Goal: Information Seeking & Learning: Get advice/opinions

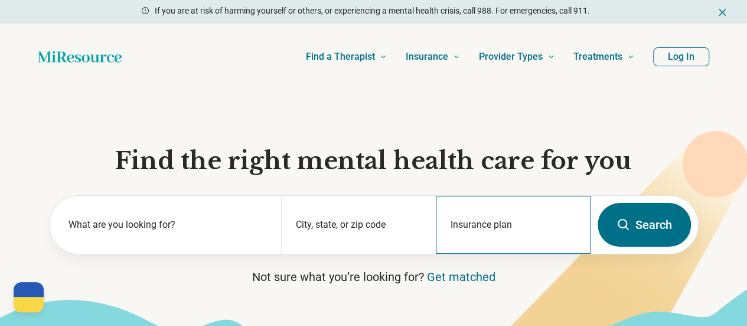
click at [503, 214] on div "Insurance plan" at bounding box center [513, 225] width 155 height 58
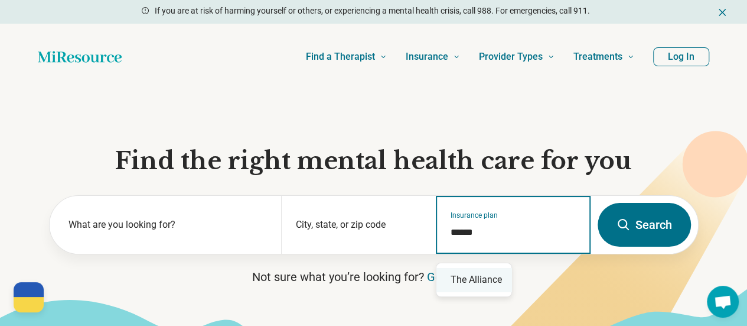
click at [466, 278] on div "The Alliance" at bounding box center [474, 280] width 75 height 24
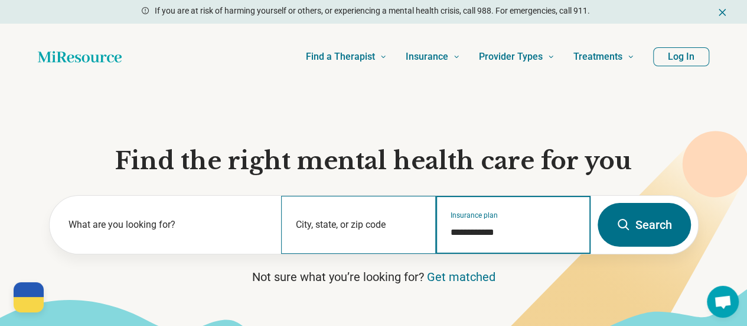
type input "**********"
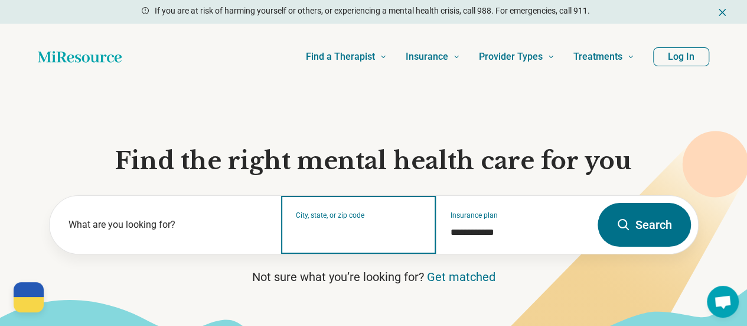
click at [339, 238] on input "City, state, or zip code" at bounding box center [359, 232] width 126 height 14
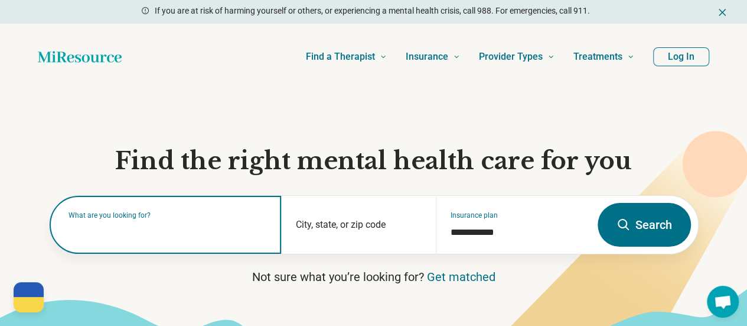
click at [229, 238] on input "text" at bounding box center [168, 230] width 199 height 14
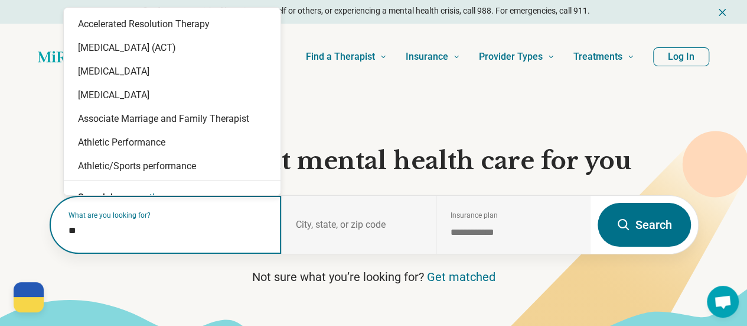
type input "*"
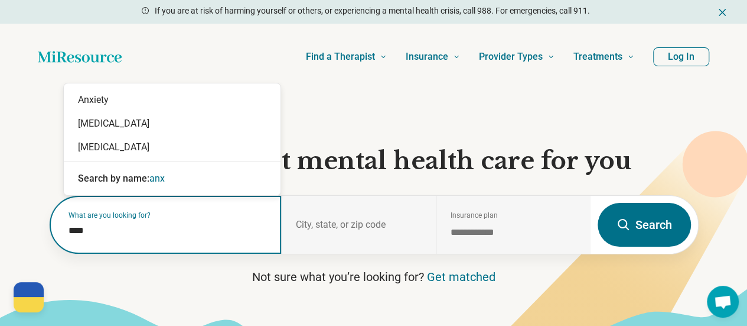
type input "*****"
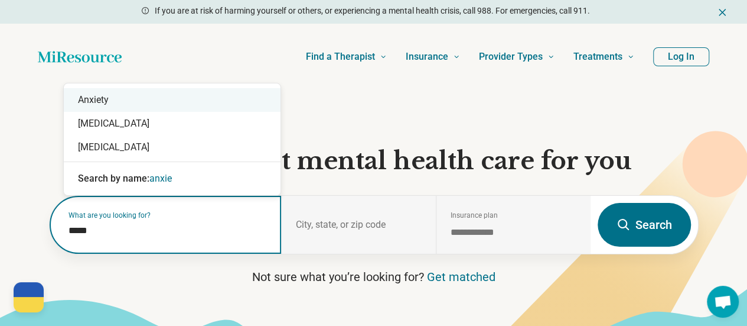
click at [160, 101] on div "Anxiety" at bounding box center [172, 100] width 217 height 24
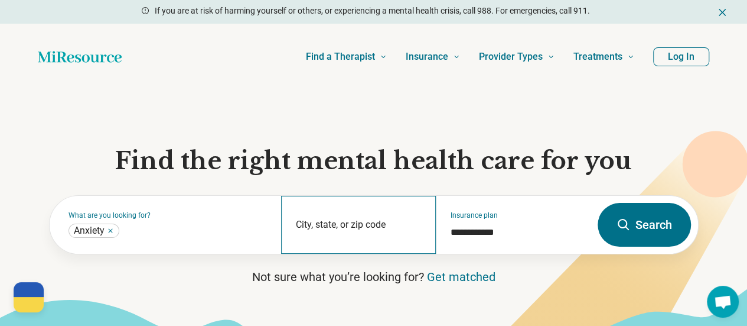
click at [358, 228] on div "City, state, or zip code" at bounding box center [358, 225] width 155 height 58
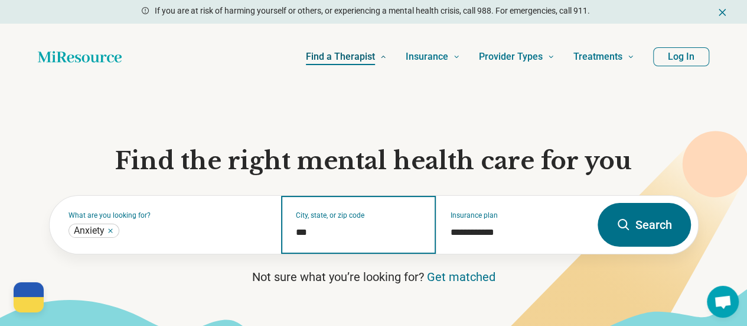
type input "***"
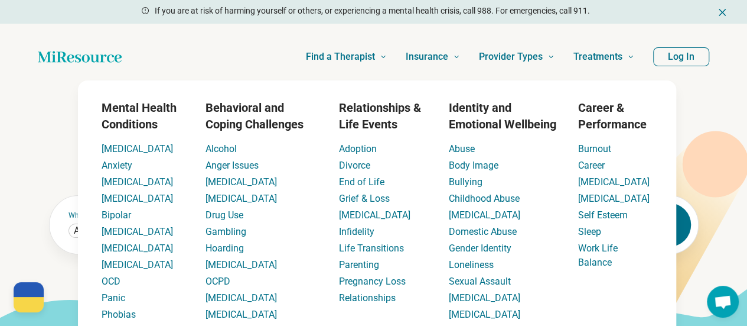
click at [184, 50] on div "Find a Therapist Mental Health Conditions ADHD Anxiety Anorexia Autism Bipolar …" at bounding box center [388, 56] width 494 height 47
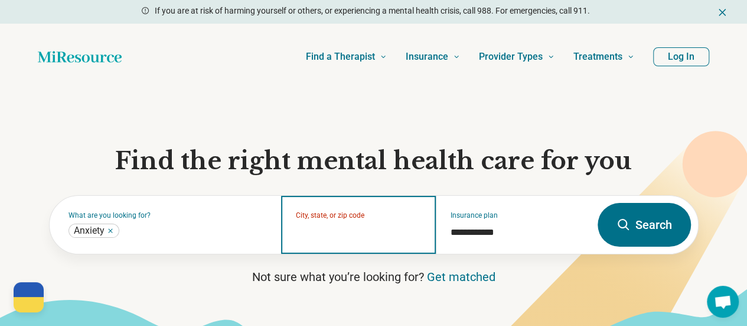
click at [350, 239] on input "City, state, or zip code" at bounding box center [359, 232] width 126 height 14
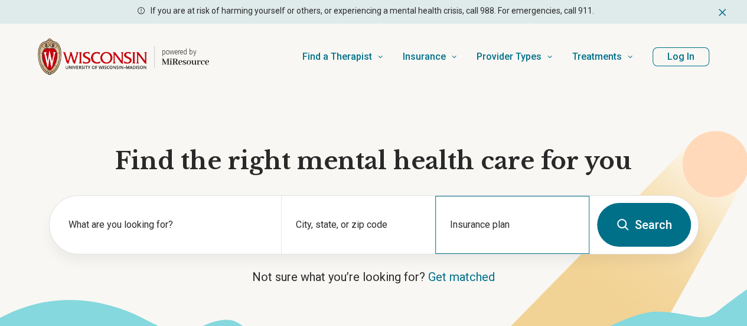
click at [457, 225] on div "Insurance plan" at bounding box center [512, 225] width 154 height 58
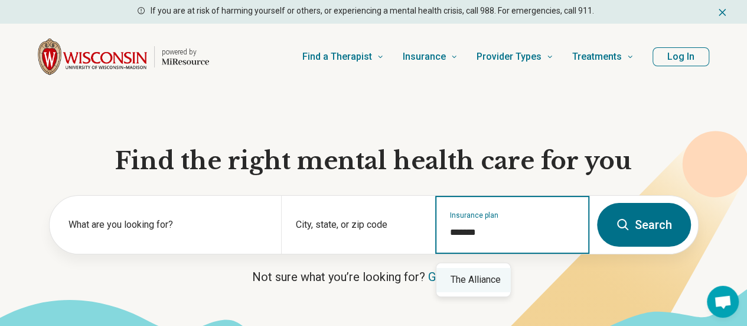
click at [489, 288] on div "The Alliance" at bounding box center [474, 280] width 74 height 24
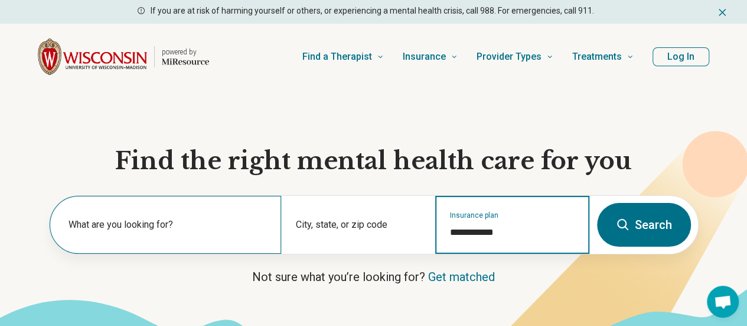
type input "**********"
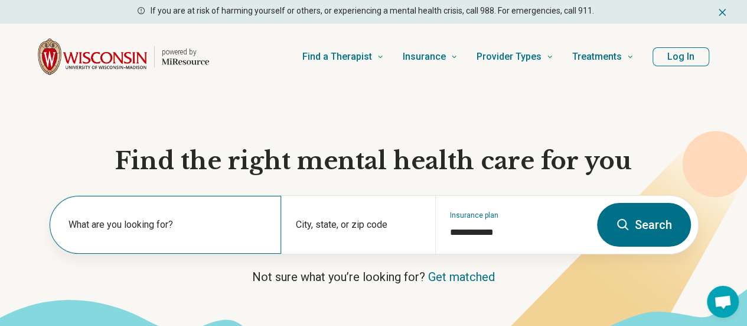
click at [217, 232] on label "What are you looking for?" at bounding box center [168, 224] width 199 height 14
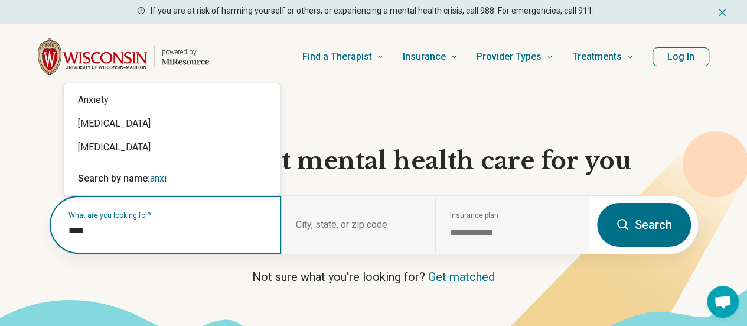
type input "*****"
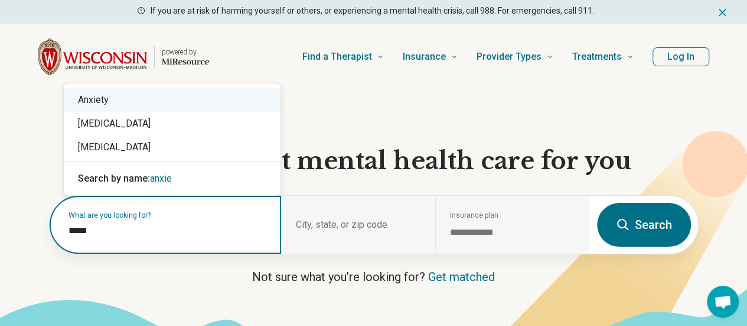
click at [113, 101] on div "Anxiety" at bounding box center [172, 100] width 217 height 24
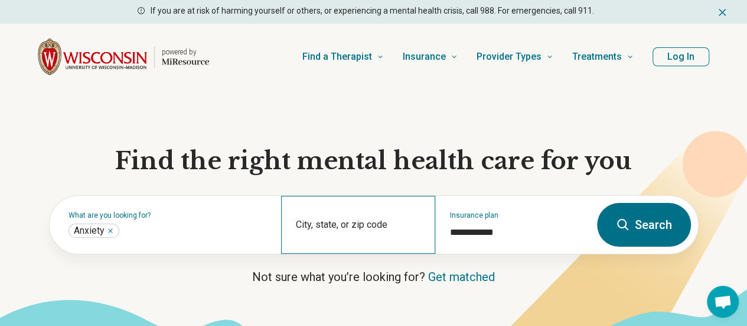
click at [362, 226] on div "City, state, or zip code" at bounding box center [358, 225] width 154 height 58
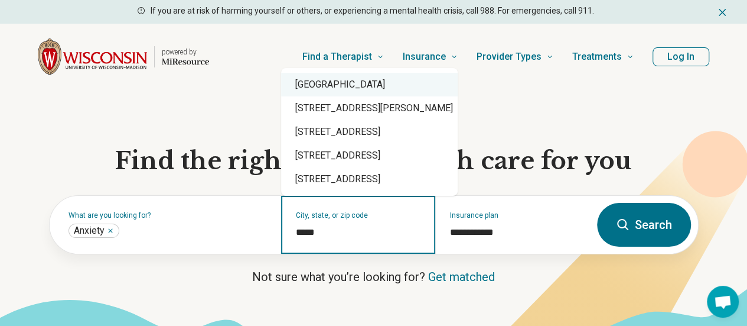
click at [380, 90] on div "Madison, WI 53703" at bounding box center [369, 85] width 177 height 24
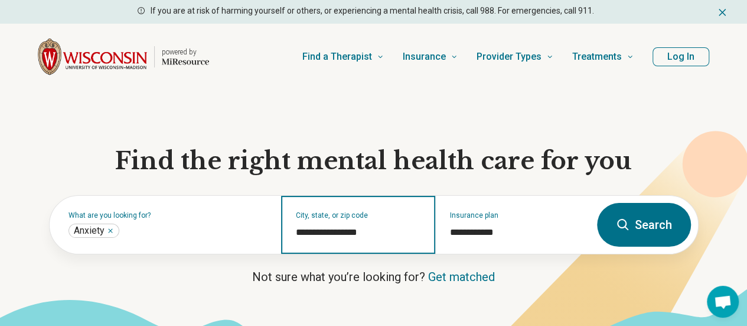
type input "**********"
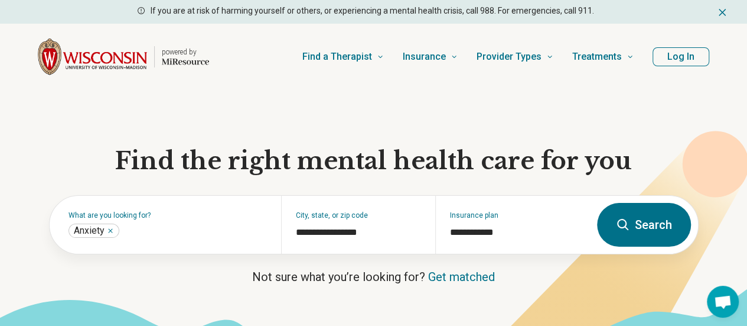
click at [658, 230] on button "Search" at bounding box center [644, 225] width 94 height 44
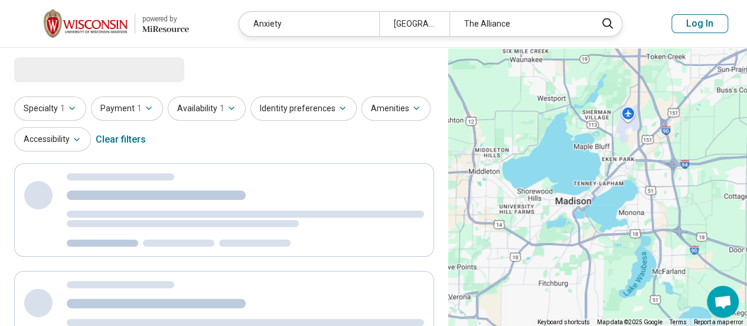
select select "***"
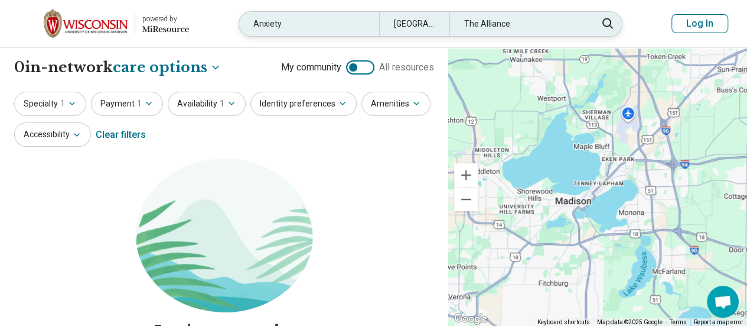
click at [328, 21] on div "Anxiety" at bounding box center [309, 24] width 140 height 24
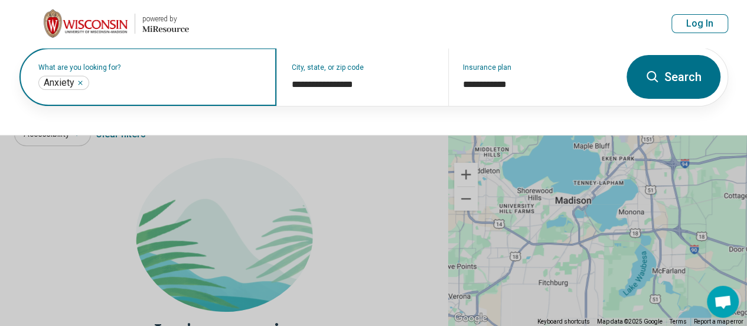
click at [183, 80] on input "text" at bounding box center [177, 83] width 171 height 14
click at [80, 79] on icon "Remove" at bounding box center [80, 82] width 7 height 7
click at [88, 71] on label "What are you looking for?" at bounding box center [150, 67] width 224 height 7
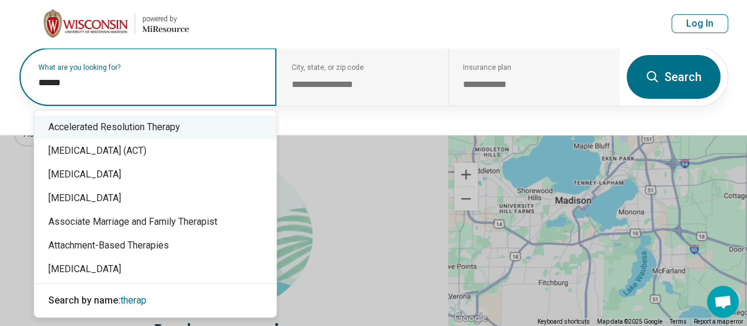
drag, startPoint x: 103, startPoint y: 76, endPoint x: 0, endPoint y: 89, distance: 103.7
click at [0, 89] on div "**********" at bounding box center [373, 91] width 747 height 88
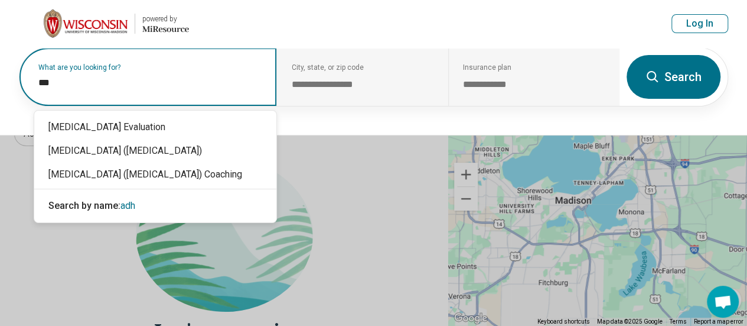
type input "****"
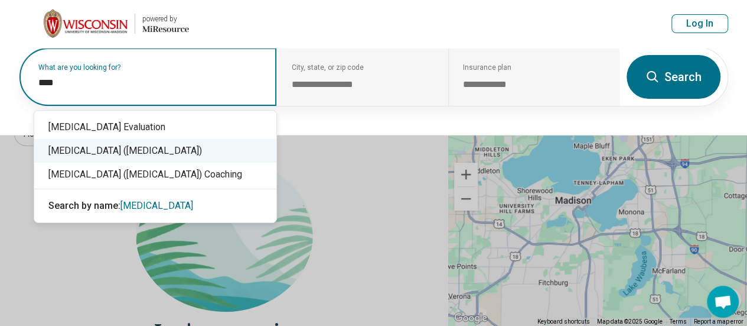
click at [119, 152] on div "[MEDICAL_DATA] ([MEDICAL_DATA])" at bounding box center [155, 151] width 242 height 24
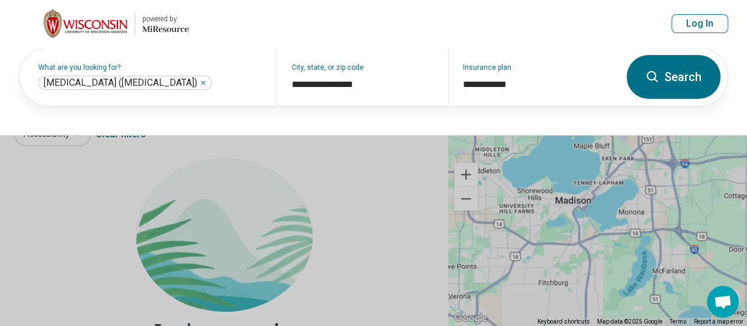
click at [693, 80] on button "Search" at bounding box center [674, 77] width 94 height 44
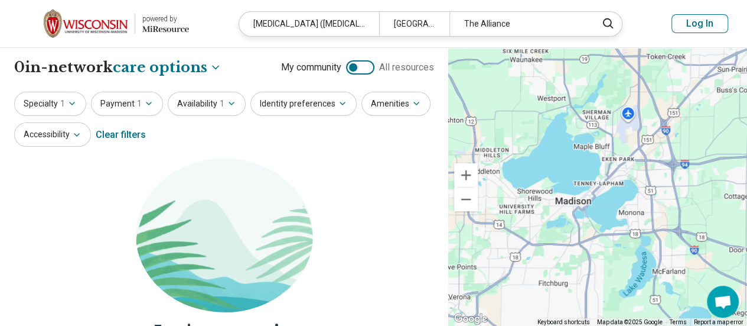
click at [519, 25] on div "The Alliance" at bounding box center [520, 24] width 141 height 24
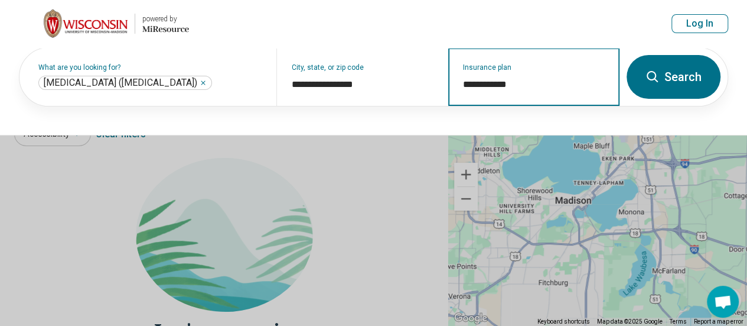
click at [510, 83] on input "**********" at bounding box center [534, 84] width 142 height 14
type input "*"
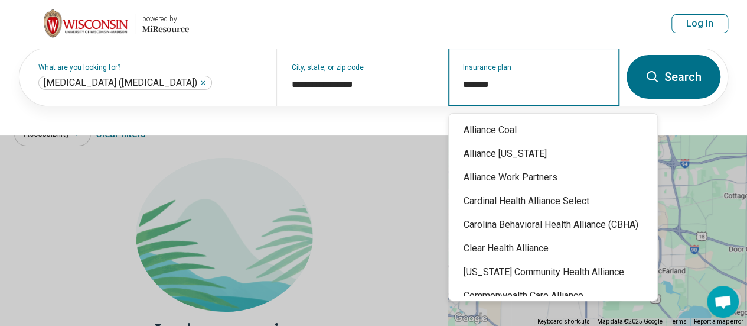
type input "********"
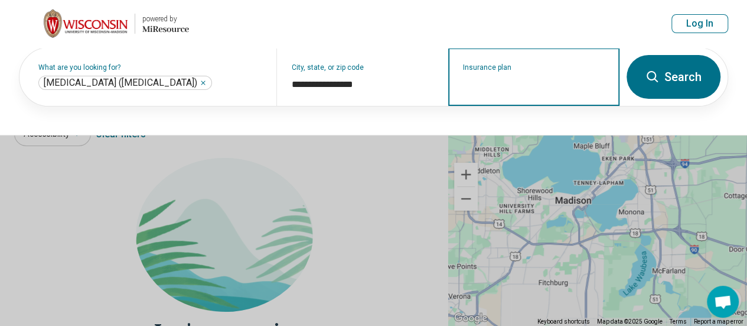
scroll to position [177, 0]
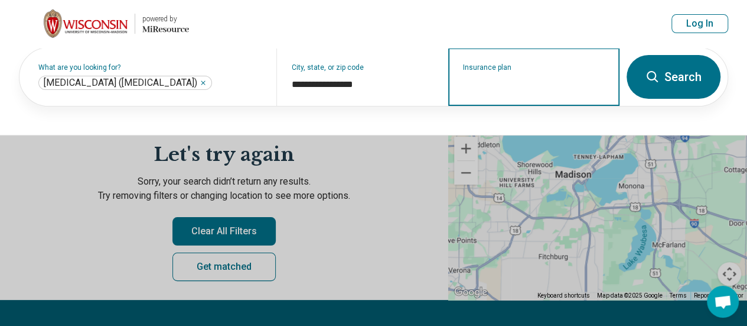
drag, startPoint x: 498, startPoint y: 85, endPoint x: 500, endPoint y: 73, distance: 12.5
click at [498, 84] on input "Insurance plan" at bounding box center [534, 84] width 142 height 14
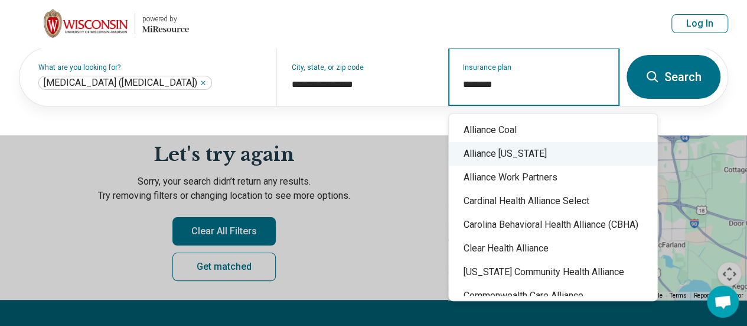
click at [536, 153] on div "Alliance Wisconsin" at bounding box center [553, 154] width 209 height 24
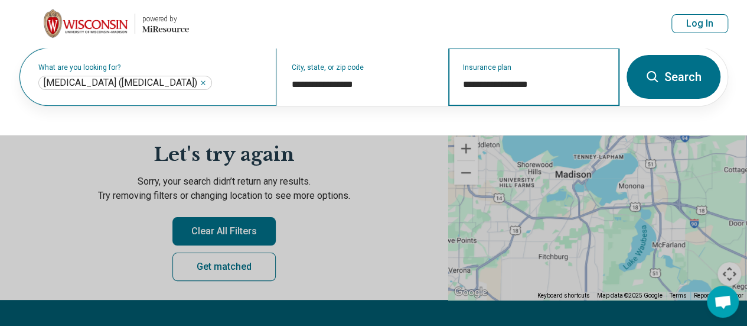
type input "**********"
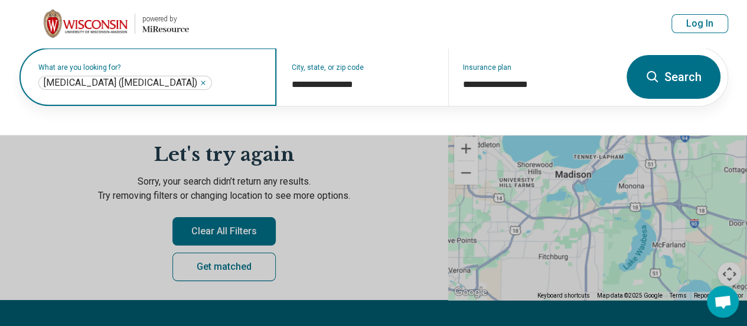
click at [207, 79] on icon "Remove" at bounding box center [203, 82] width 7 height 7
click at [229, 71] on label "What are you looking for?" at bounding box center [150, 67] width 224 height 7
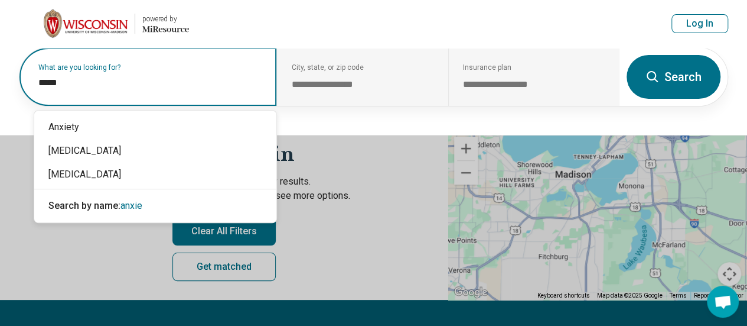
type input "******"
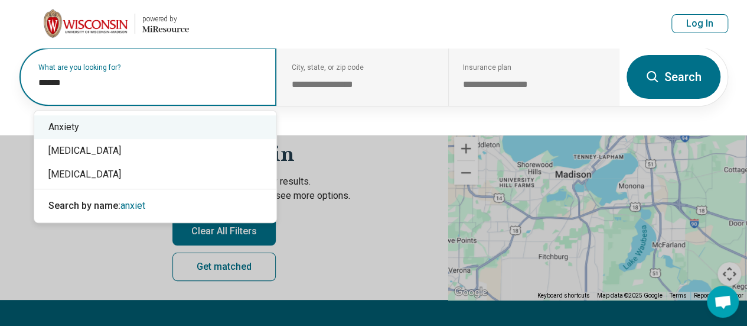
click at [233, 125] on div "Anxiety" at bounding box center [155, 127] width 242 height 24
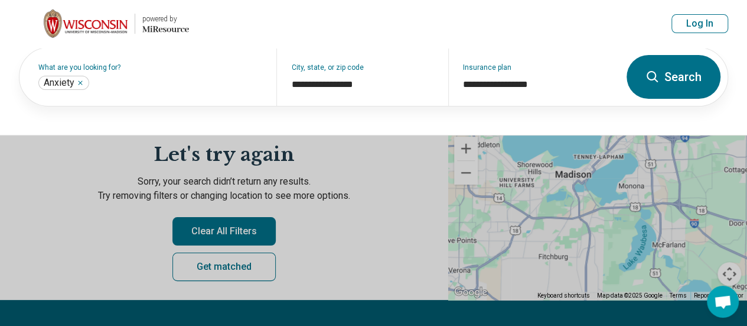
click at [696, 77] on button "Search" at bounding box center [674, 77] width 94 height 44
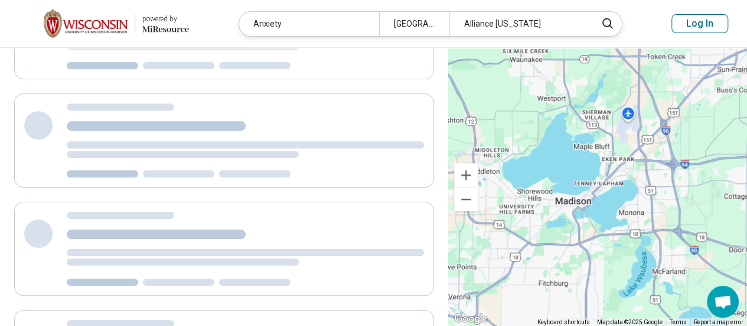
scroll to position [0, 0]
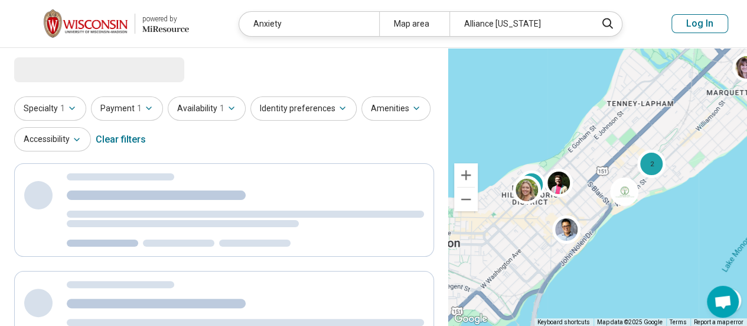
drag, startPoint x: 590, startPoint y: 178, endPoint x: 591, endPoint y: 97, distance: 80.4
click at [591, 97] on div "2 2" at bounding box center [597, 187] width 299 height 278
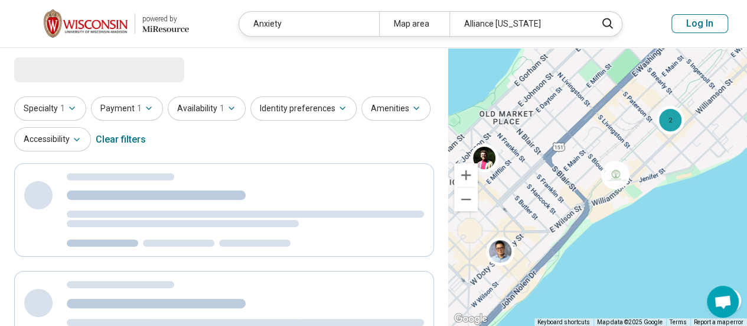
drag, startPoint x: 570, startPoint y: 156, endPoint x: 487, endPoint y: 206, distance: 96.8
click at [487, 206] on div "2 2 2" at bounding box center [597, 187] width 299 height 278
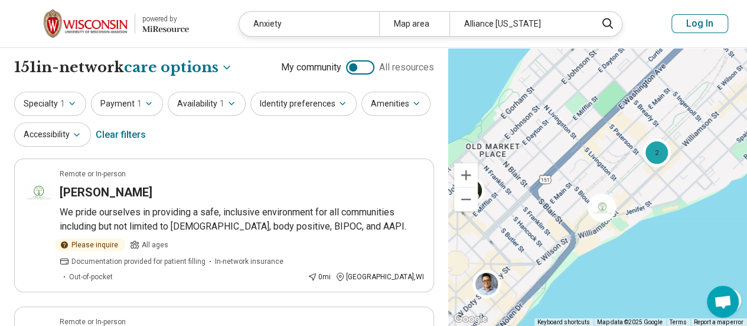
drag, startPoint x: 548, startPoint y: 144, endPoint x: 535, endPoint y: 167, distance: 25.9
click at [535, 167] on div "2 2 2" at bounding box center [597, 187] width 299 height 278
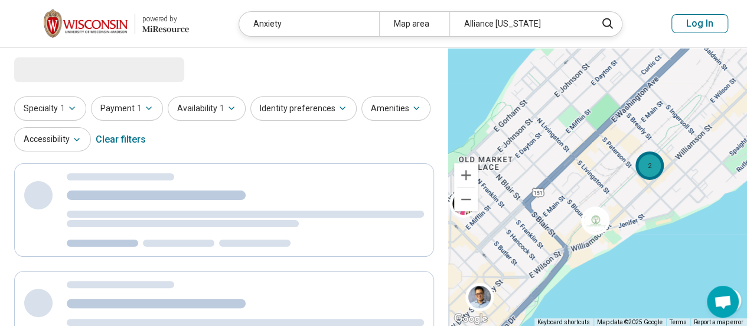
select select "***"
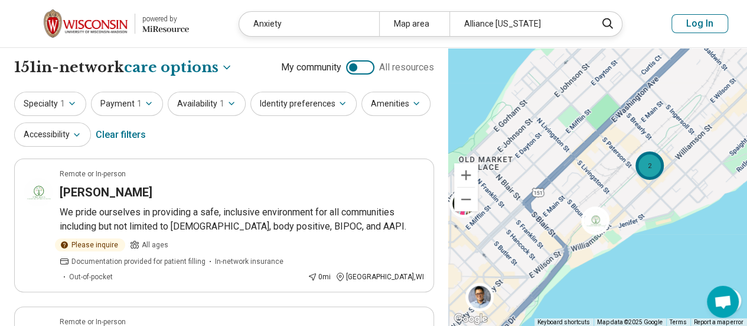
click at [651, 173] on div "2" at bounding box center [650, 165] width 28 height 28
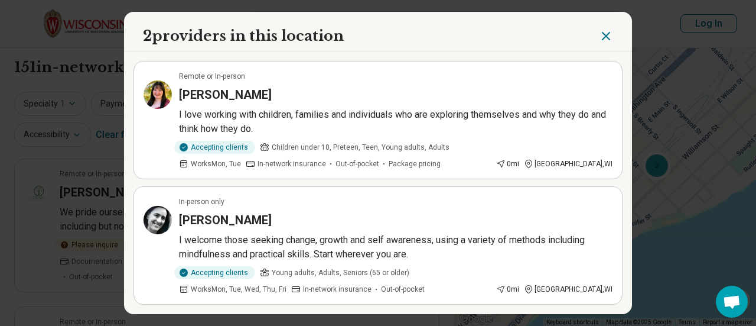
click at [311, 125] on p "I love working with children, families and individuals who are exploring themse…" at bounding box center [396, 122] width 434 height 28
click at [308, 239] on p "I welcome those seeking change, growth and self awareness, using a variety of m…" at bounding box center [396, 247] width 434 height 28
click at [599, 36] on icon "Close" at bounding box center [606, 36] width 14 height 14
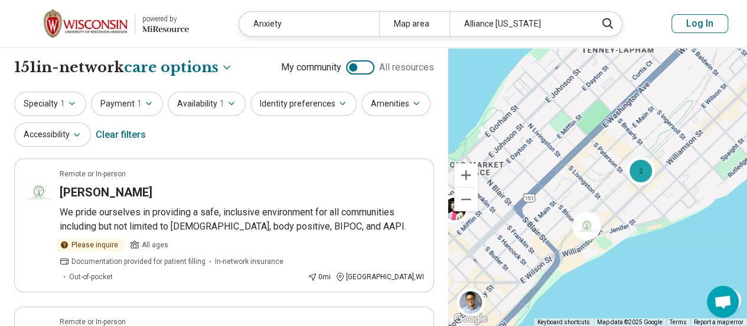
drag, startPoint x: 589, startPoint y: 151, endPoint x: 574, endPoint y: 155, distance: 15.3
click at [574, 155] on div "2 2 2" at bounding box center [597, 187] width 299 height 278
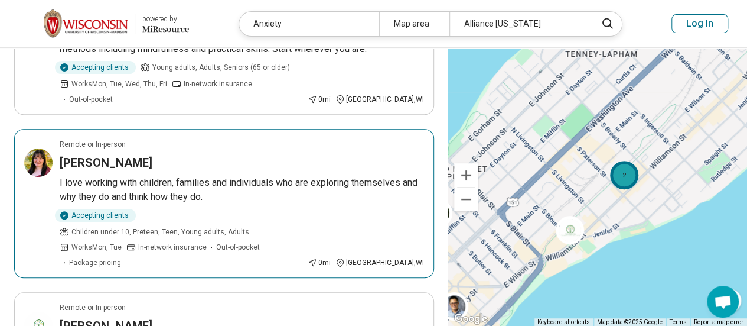
scroll to position [236, 0]
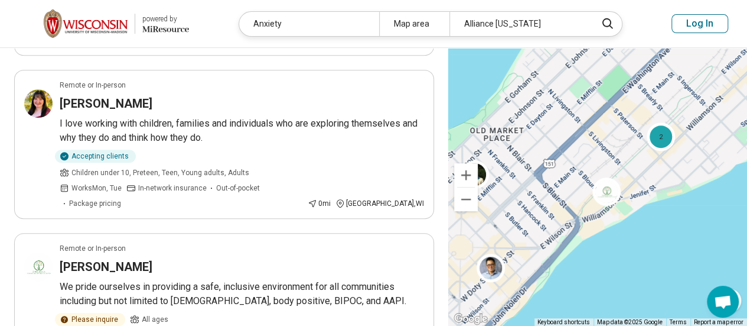
drag, startPoint x: 584, startPoint y: 195, endPoint x: 623, endPoint y: 154, distance: 56.4
click at [623, 154] on div "2 2" at bounding box center [597, 187] width 299 height 278
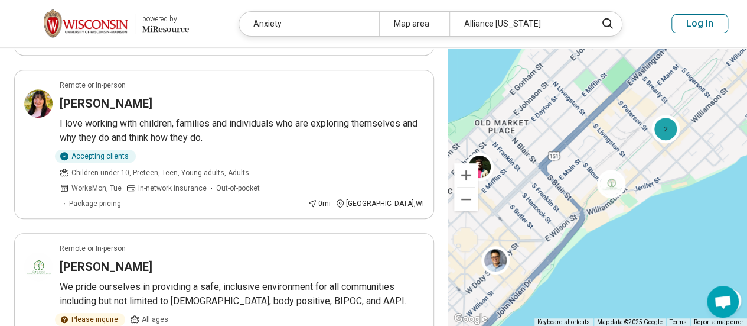
scroll to position [0, 0]
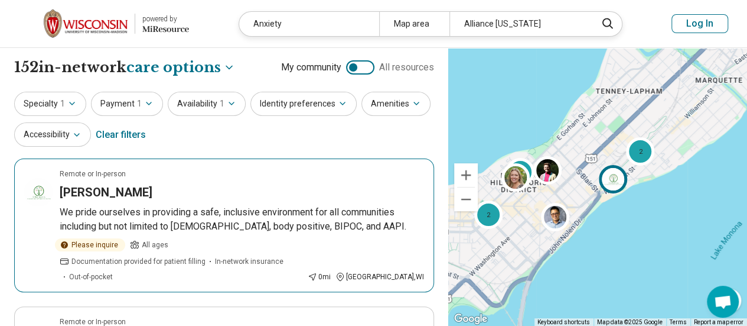
click at [89, 197] on h3 "Nicole Bell" at bounding box center [106, 192] width 93 height 17
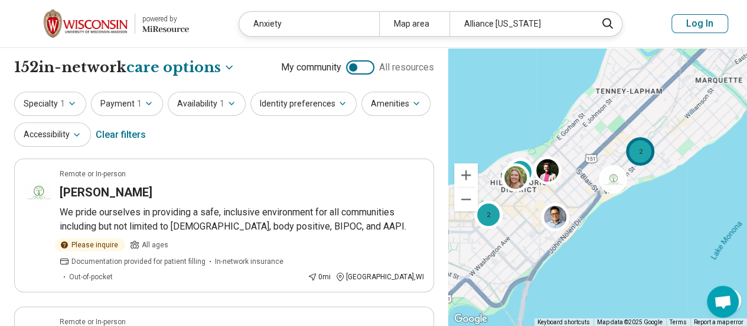
click at [630, 152] on div "2" at bounding box center [640, 151] width 28 height 28
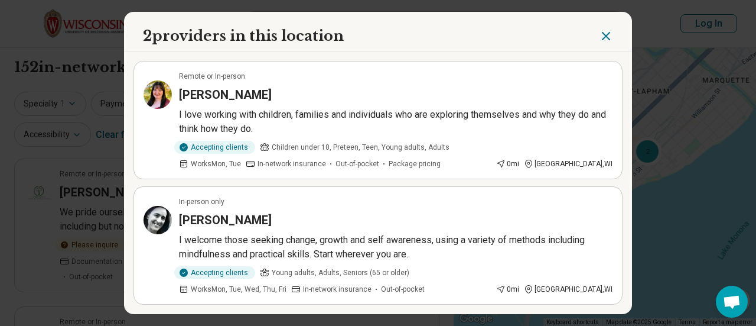
click at [603, 39] on icon "Close" at bounding box center [606, 35] width 7 height 7
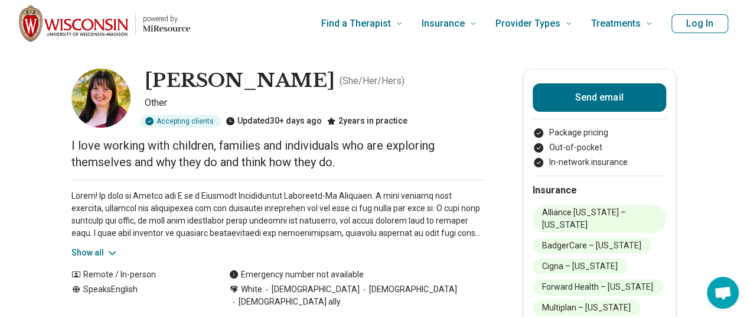
scroll to position [59, 0]
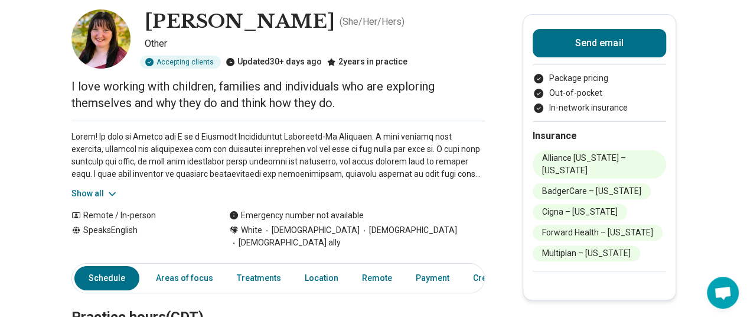
click at [109, 194] on icon at bounding box center [112, 194] width 12 height 12
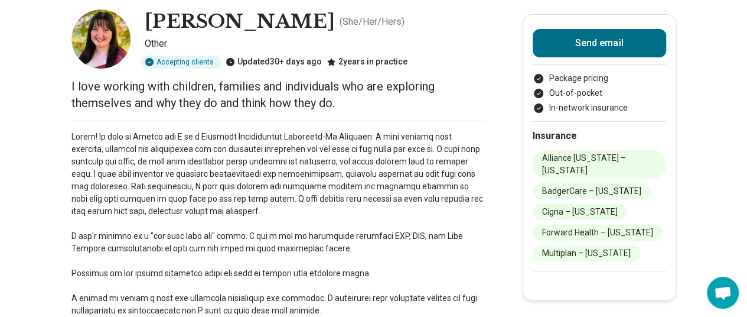
scroll to position [0, 0]
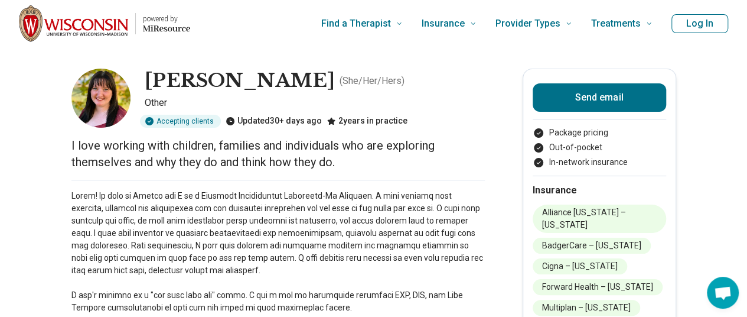
click at [256, 25] on div "Find a Therapist Mental Health Conditions ADHD Anxiety Anorexia Autism Bipolar …" at bounding box center [431, 23] width 444 height 47
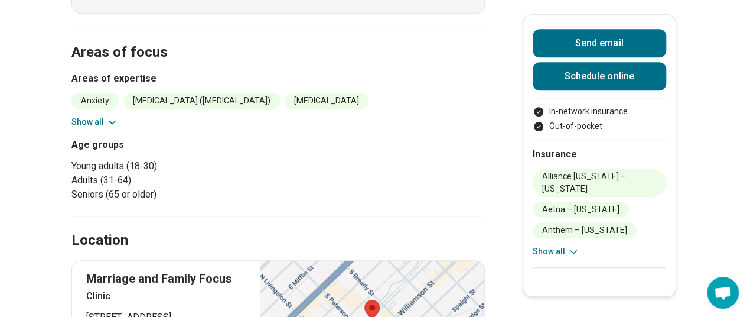
scroll to position [414, 0]
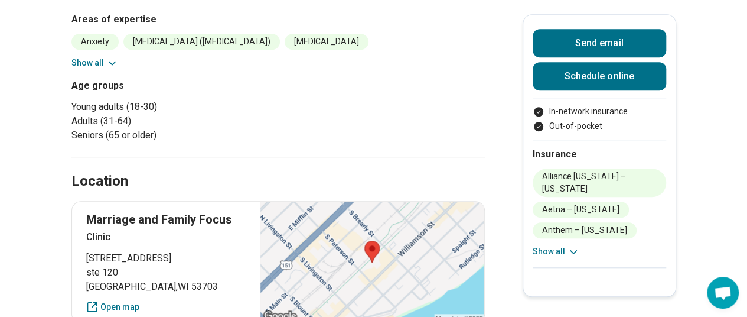
click at [154, 216] on p "Marriage and Family Focus" at bounding box center [166, 219] width 160 height 17
click at [153, 216] on p "Marriage and Family Focus" at bounding box center [166, 219] width 160 height 17
click at [152, 216] on p "Marriage and Family Focus" at bounding box center [166, 219] width 160 height 17
copy p "Marriage and Family Focus"
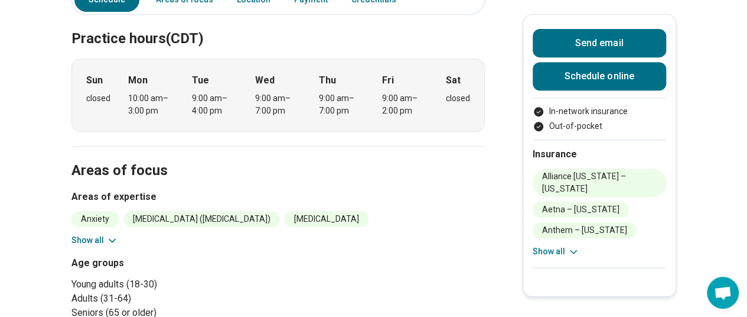
scroll to position [0, 0]
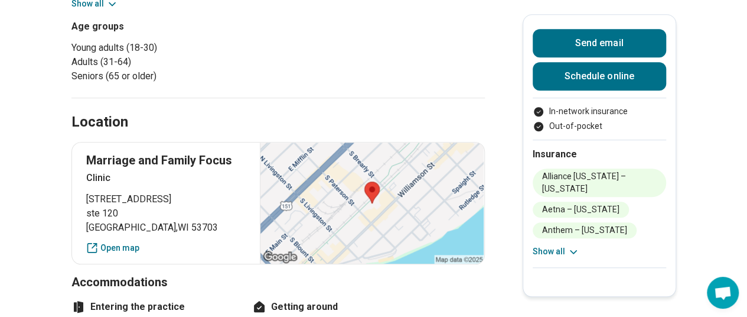
scroll to position [354, 0]
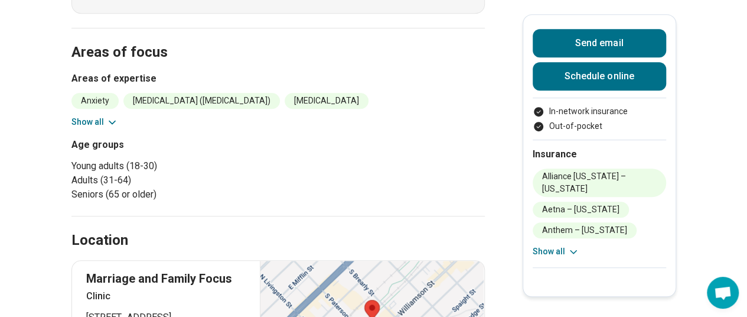
click at [105, 120] on button "Show all" at bounding box center [94, 122] width 47 height 12
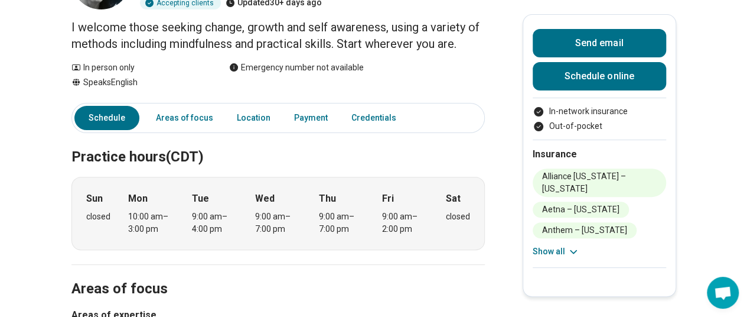
scroll to position [0, 0]
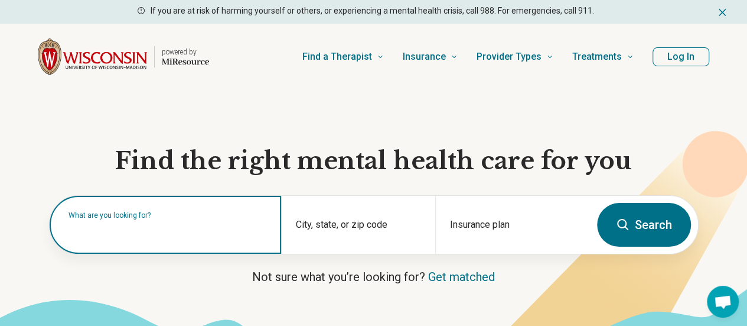
click at [147, 238] on input "text" at bounding box center [168, 230] width 199 height 14
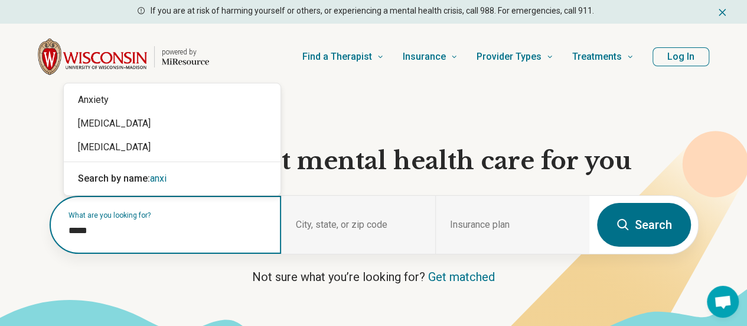
type input "******"
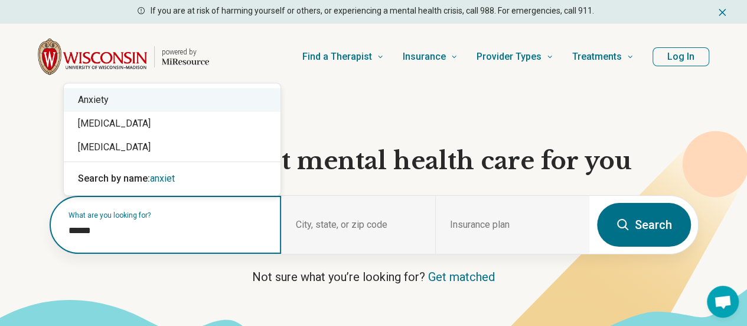
click at [115, 102] on div "Anxiety" at bounding box center [172, 100] width 217 height 24
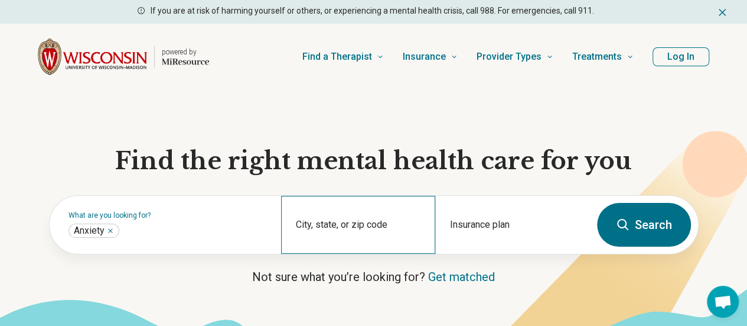
click at [335, 230] on div "City, state, or zip code" at bounding box center [358, 225] width 154 height 58
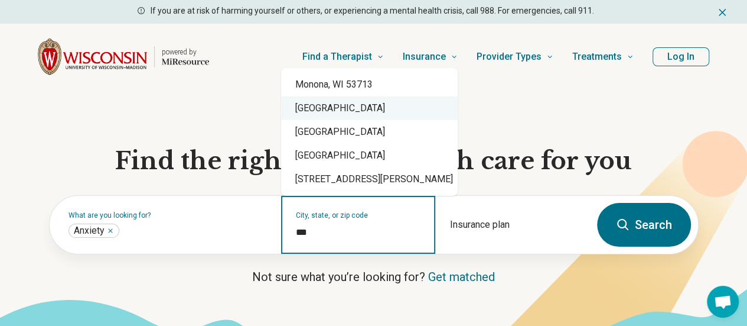
click at [382, 107] on div "Madison, WI 53703" at bounding box center [369, 108] width 177 height 24
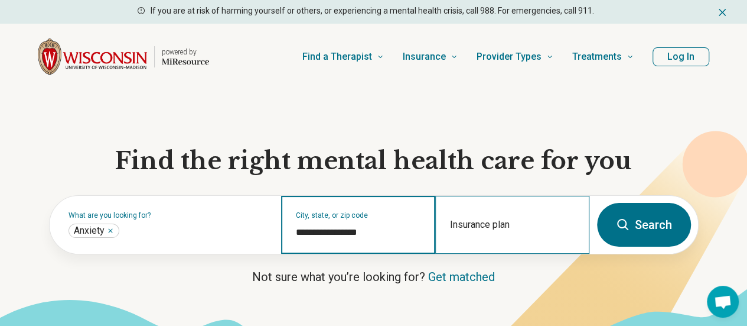
type input "**********"
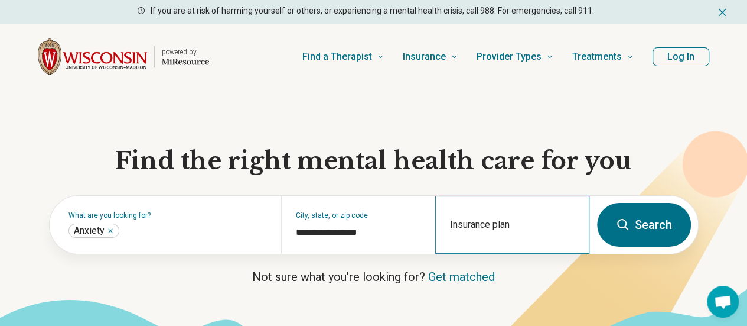
click at [487, 230] on div "Insurance plan" at bounding box center [512, 225] width 154 height 58
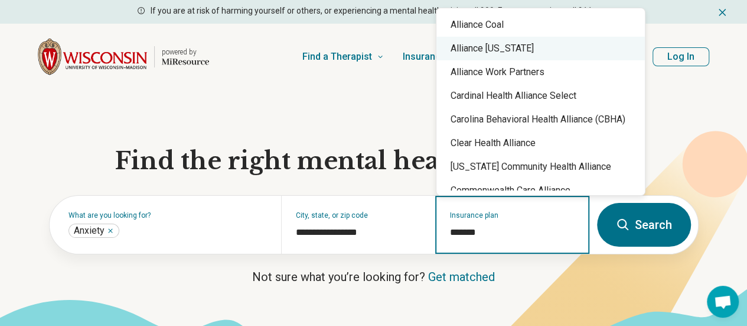
click at [511, 49] on div "Alliance Wisconsin" at bounding box center [541, 49] width 209 height 24
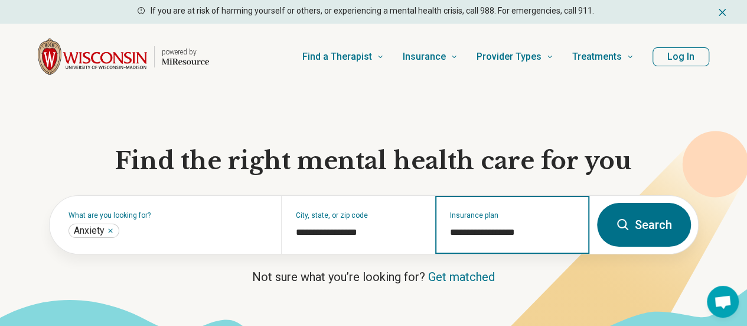
type input "**********"
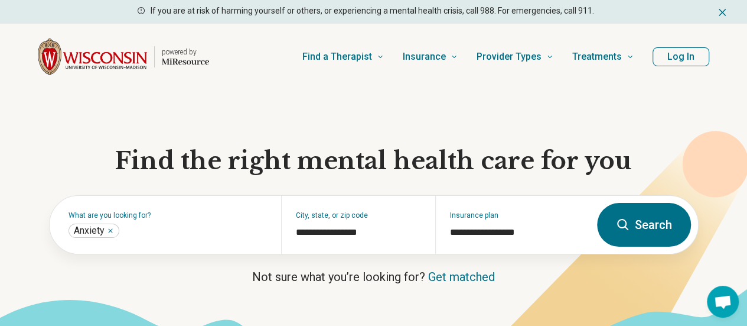
click at [484, 282] on p "Not sure what you’re looking for? Get matched" at bounding box center [374, 276] width 650 height 17
click at [634, 223] on button "Search" at bounding box center [644, 225] width 94 height 44
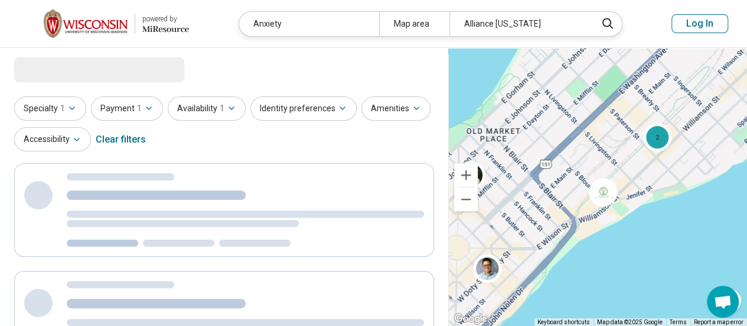
drag, startPoint x: 538, startPoint y: 177, endPoint x: 559, endPoint y: 191, distance: 26.4
click at [559, 191] on div "2 2 2" at bounding box center [597, 187] width 299 height 278
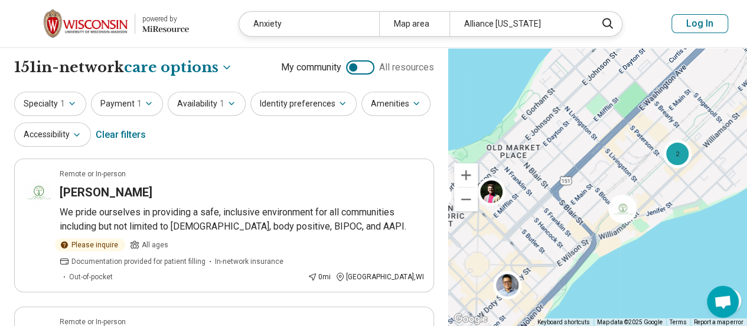
select select "***"
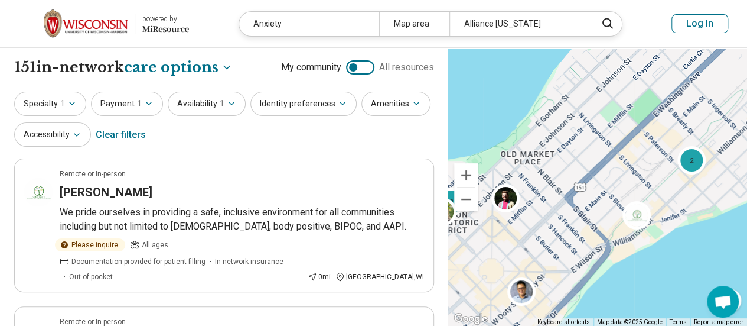
drag, startPoint x: 561, startPoint y: 180, endPoint x: 597, endPoint y: 205, distance: 43.8
click at [597, 205] on div "2 2 2" at bounding box center [597, 187] width 299 height 278
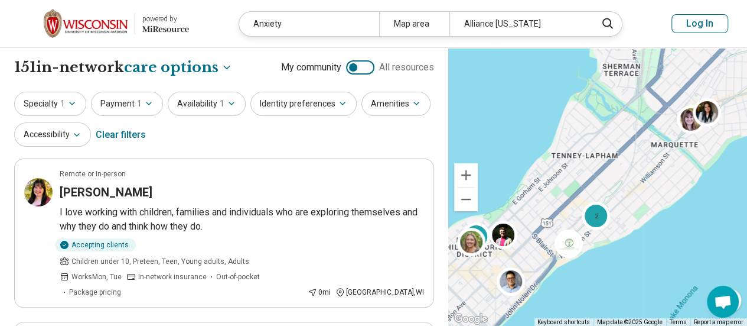
drag, startPoint x: 591, startPoint y: 167, endPoint x: 636, endPoint y: 127, distance: 60.3
click at [635, 128] on div "2 2" at bounding box center [597, 187] width 299 height 278
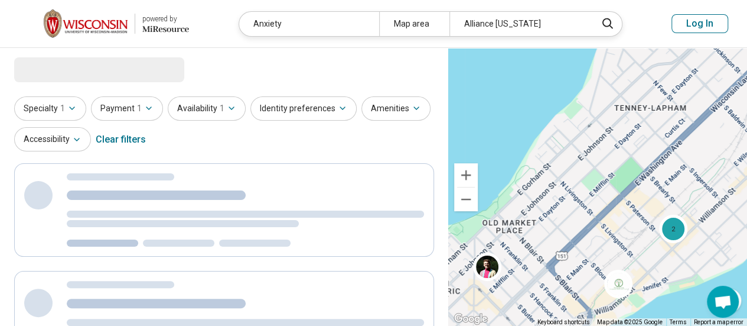
drag, startPoint x: 555, startPoint y: 178, endPoint x: 661, endPoint y: 129, distance: 116.3
click at [661, 129] on div "2 2" at bounding box center [597, 187] width 299 height 278
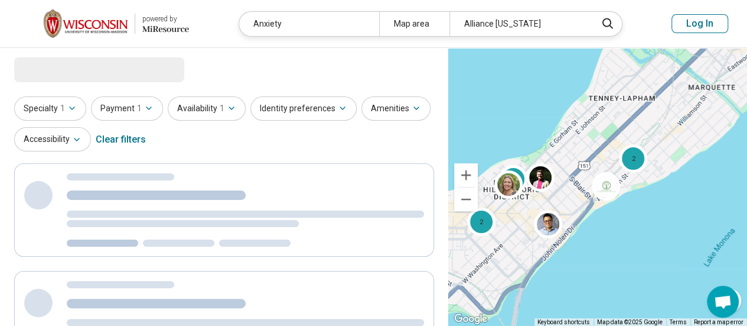
drag, startPoint x: 668, startPoint y: 162, endPoint x: 584, endPoint y: 139, distance: 87.0
click at [584, 139] on div "2 2 2" at bounding box center [597, 187] width 299 height 278
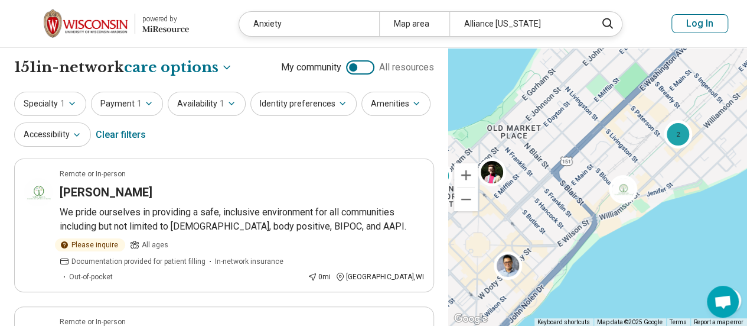
drag, startPoint x: 604, startPoint y: 155, endPoint x: 622, endPoint y: 147, distance: 19.8
click at [622, 147] on div "2 2 2" at bounding box center [597, 187] width 299 height 278
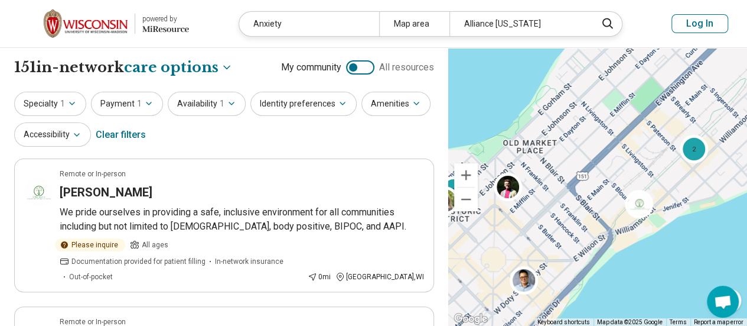
drag, startPoint x: 619, startPoint y: 147, endPoint x: 631, endPoint y: 157, distance: 15.5
click at [632, 158] on div "2 2 2" at bounding box center [597, 187] width 299 height 278
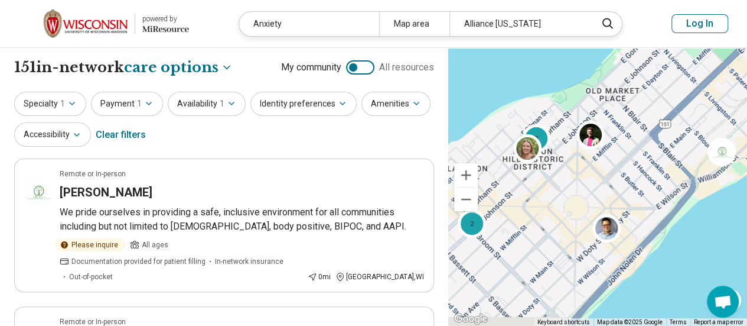
drag, startPoint x: 581, startPoint y: 174, endPoint x: 685, endPoint y: 109, distance: 122.3
click at [685, 109] on div "2 2 2" at bounding box center [597, 187] width 299 height 278
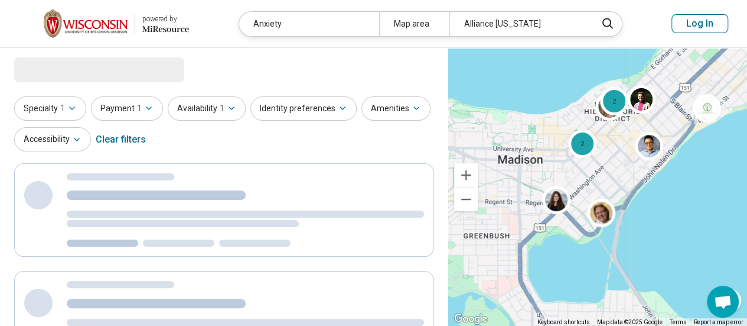
drag, startPoint x: 670, startPoint y: 144, endPoint x: 669, endPoint y: 120, distance: 23.6
click at [669, 120] on div "2 2" at bounding box center [597, 187] width 299 height 278
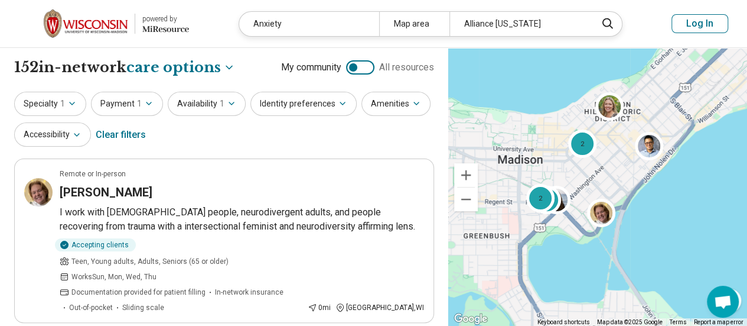
drag, startPoint x: 619, startPoint y: 162, endPoint x: 614, endPoint y: 167, distance: 6.7
click at [614, 167] on div "2 2 2" at bounding box center [597, 187] width 299 height 278
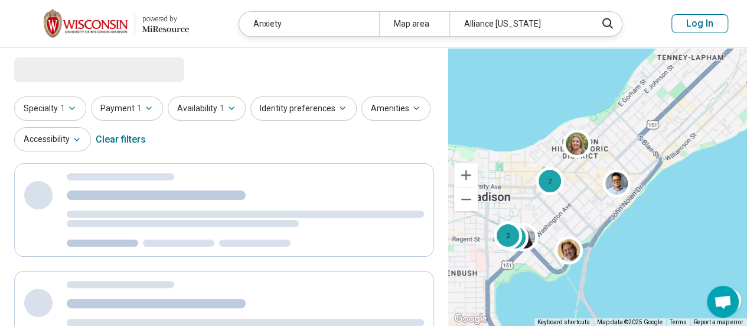
drag, startPoint x: 614, startPoint y: 172, endPoint x: 580, endPoint y: 210, distance: 51.5
click at [580, 210] on div "2 2 2" at bounding box center [597, 187] width 299 height 278
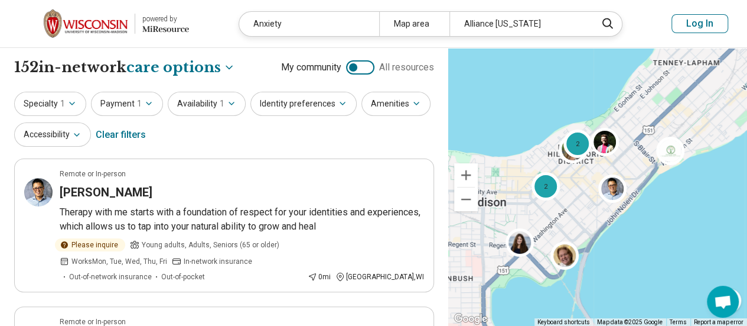
drag, startPoint x: 649, startPoint y: 131, endPoint x: 619, endPoint y: 148, distance: 34.1
click at [619, 148] on div "2 2" at bounding box center [597, 187] width 299 height 278
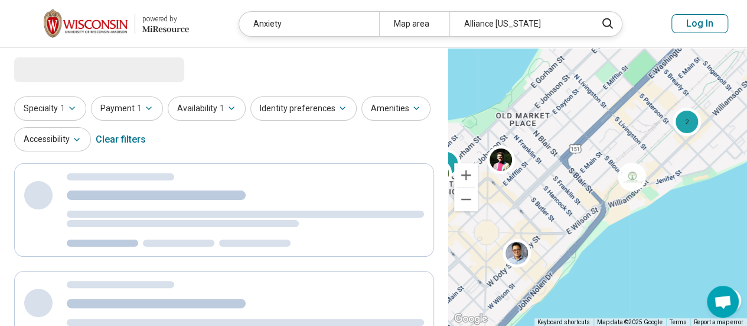
drag, startPoint x: 676, startPoint y: 145, endPoint x: 650, endPoint y: 160, distance: 29.7
click at [650, 161] on div "2 2 2" at bounding box center [597, 187] width 299 height 278
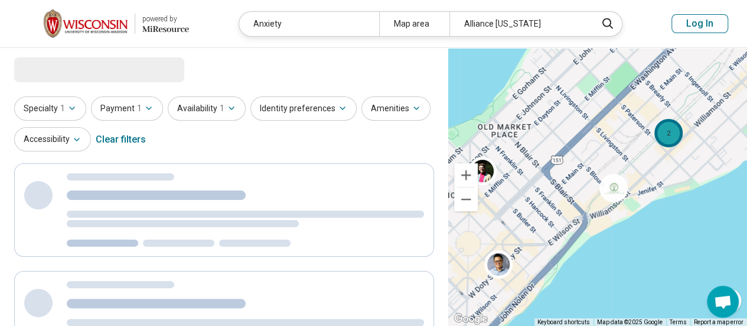
click at [675, 140] on div "2" at bounding box center [669, 133] width 28 height 28
select select "***"
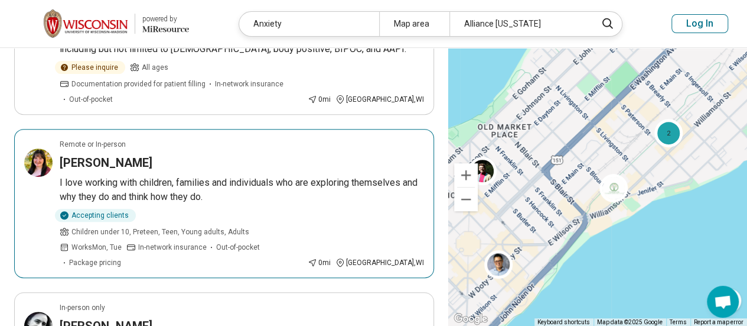
scroll to position [236, 0]
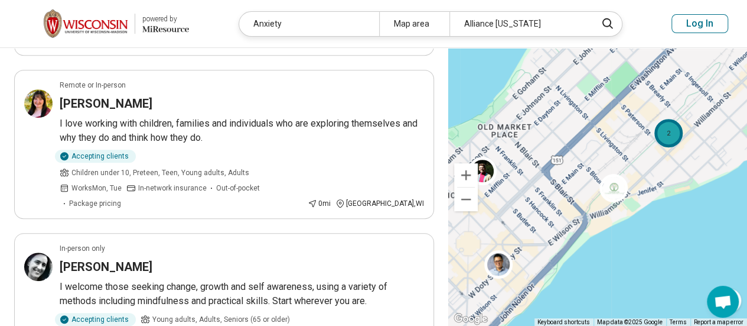
click at [668, 136] on div "2" at bounding box center [669, 133] width 28 height 28
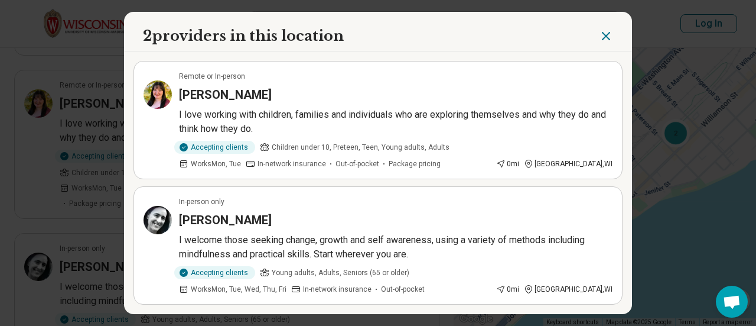
click at [599, 38] on icon "Close" at bounding box center [606, 36] width 14 height 14
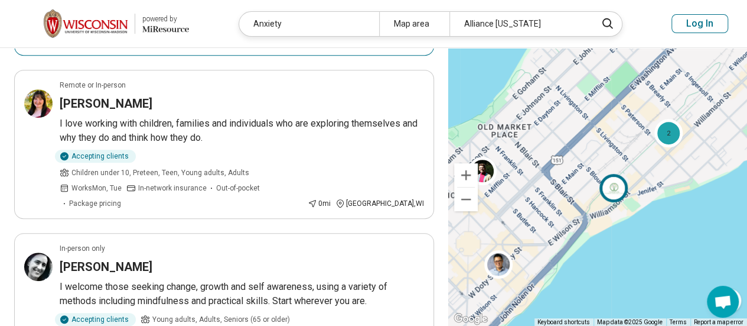
click at [613, 186] on img at bounding box center [614, 188] width 28 height 28
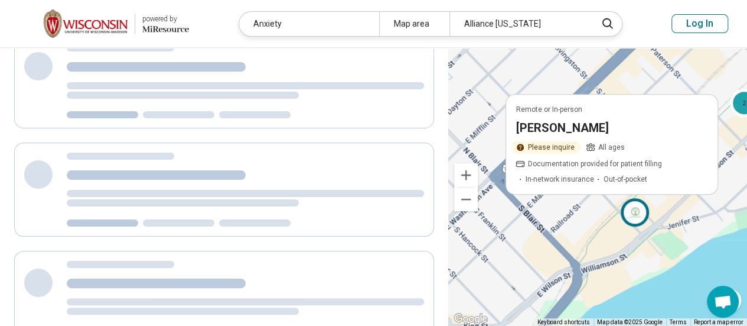
scroll to position [0, 0]
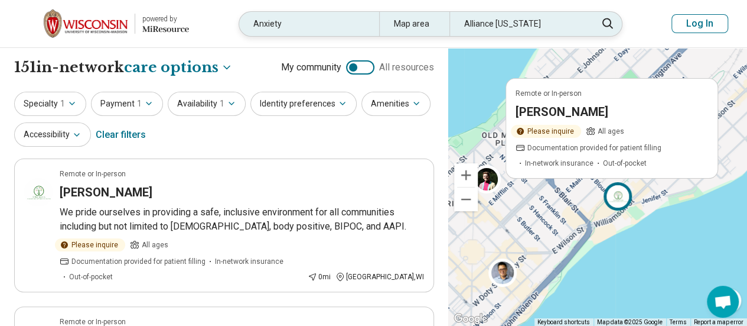
click at [509, 29] on div "Alliance Wisconsin" at bounding box center [520, 24] width 140 height 24
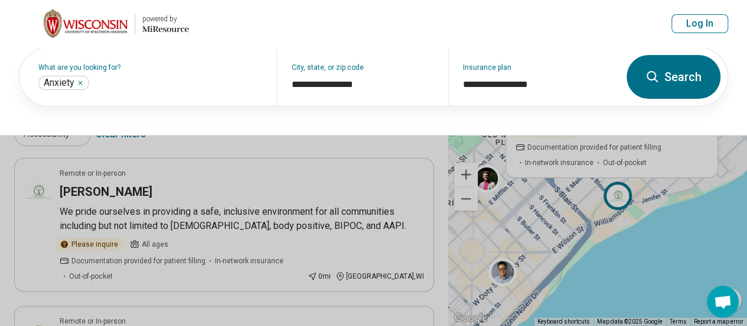
click at [509, 26] on header "powered by Miresource logo Anxiety Map area Alliance Wisconsin Log In" at bounding box center [373, 24] width 747 height 48
click at [503, 84] on input "**********" at bounding box center [534, 84] width 142 height 14
click at [505, 84] on input "**********" at bounding box center [534, 84] width 142 height 14
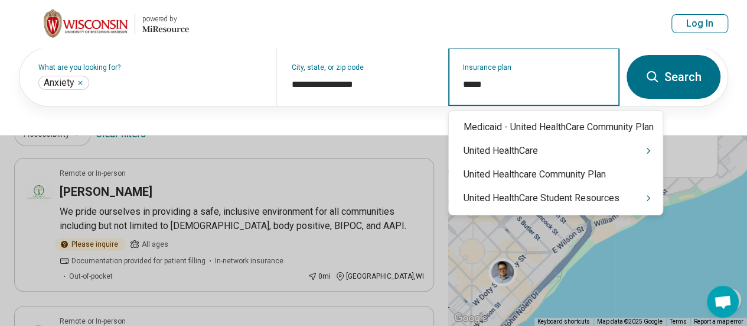
type input "******"
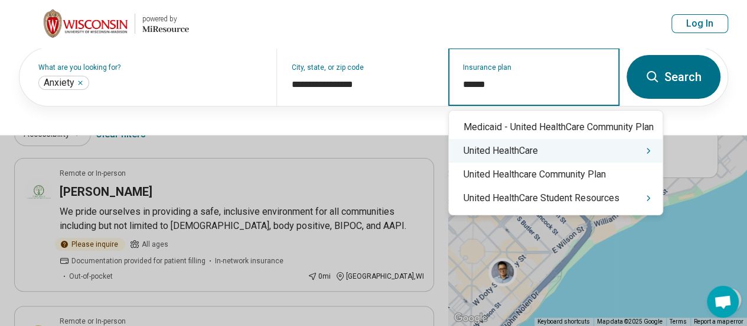
click at [519, 152] on div "United HealthCare" at bounding box center [556, 151] width 214 height 24
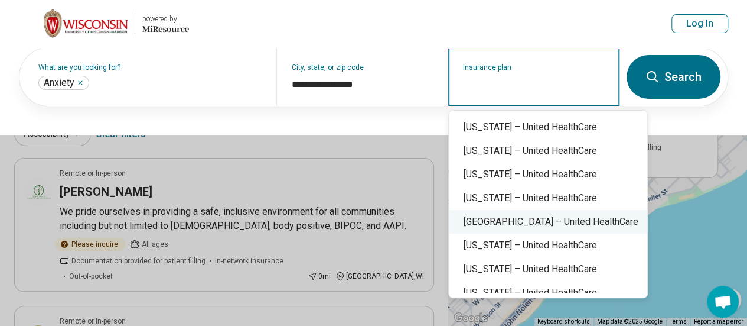
scroll to position [295, 0]
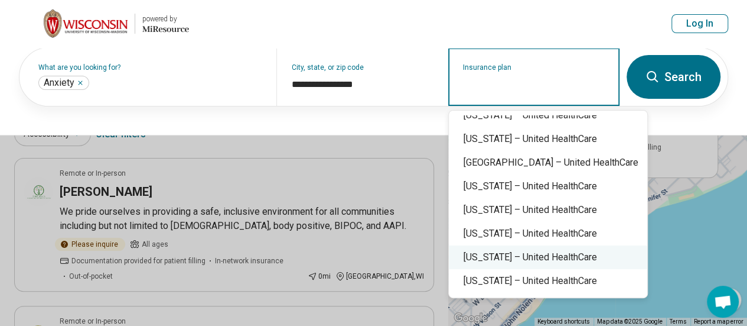
click at [566, 261] on div "Wisconsin – United HealthCare" at bounding box center [548, 257] width 199 height 24
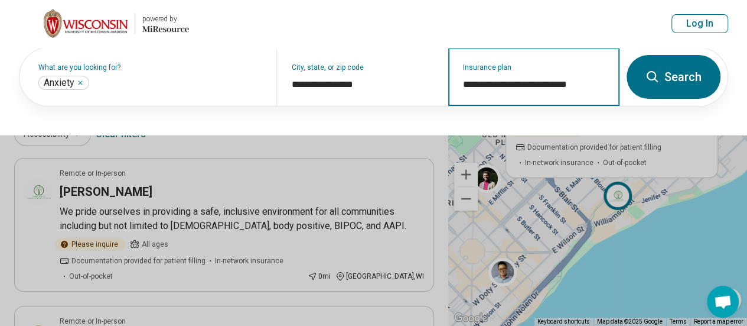
type input "**********"
click at [681, 95] on button "Search" at bounding box center [674, 77] width 94 height 44
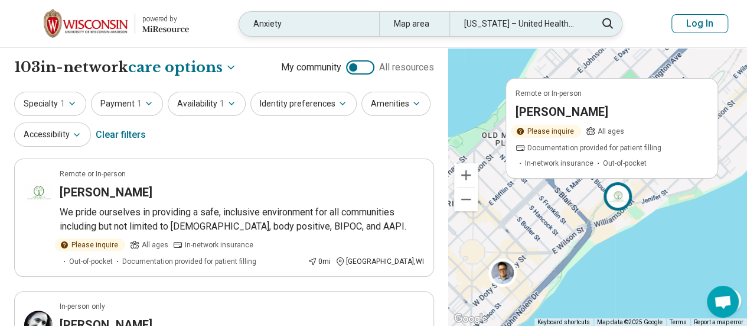
click at [302, 25] on div "Anxiety" at bounding box center [309, 24] width 140 height 24
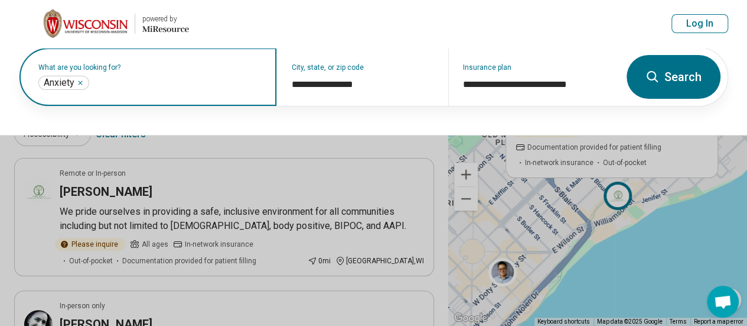
click at [177, 82] on input "text" at bounding box center [177, 83] width 171 height 14
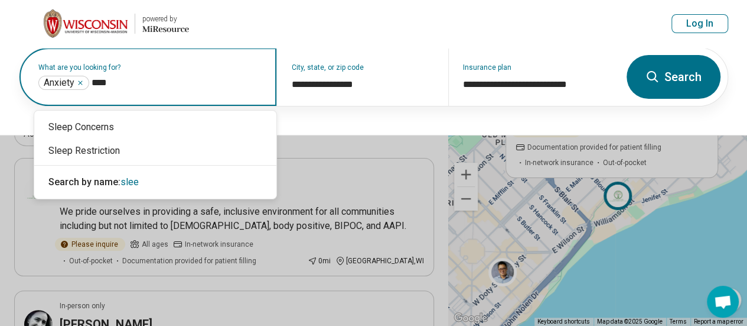
type input "*****"
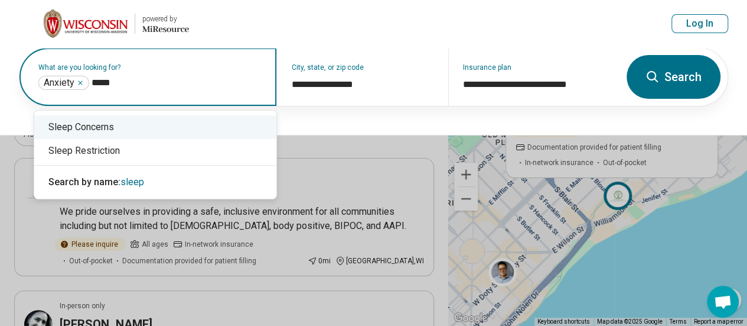
click at [148, 122] on div "Sleep Concerns" at bounding box center [155, 127] width 242 height 24
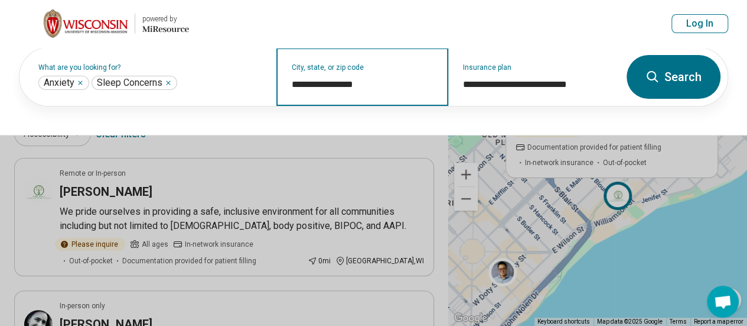
click at [380, 89] on input "**********" at bounding box center [362, 84] width 142 height 14
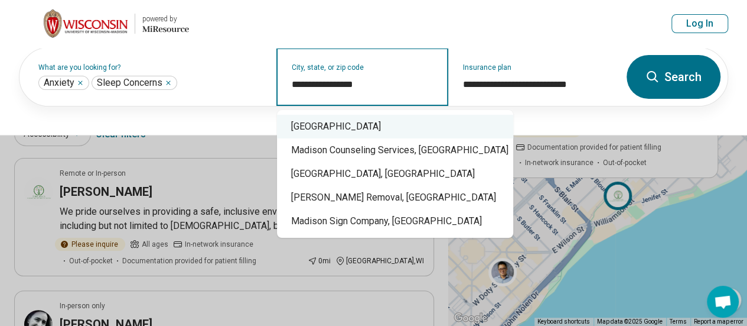
click at [401, 124] on div "Madison, WI 53715" at bounding box center [395, 127] width 236 height 24
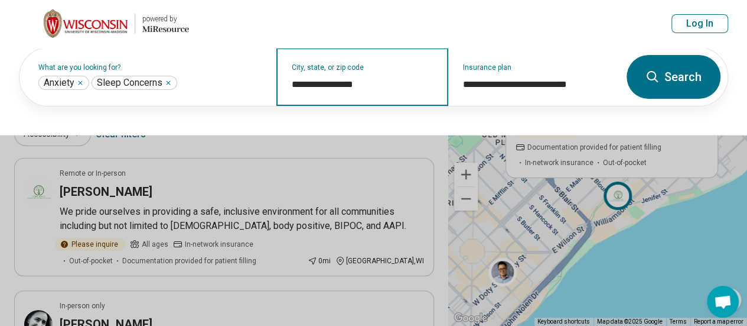
type input "**********"
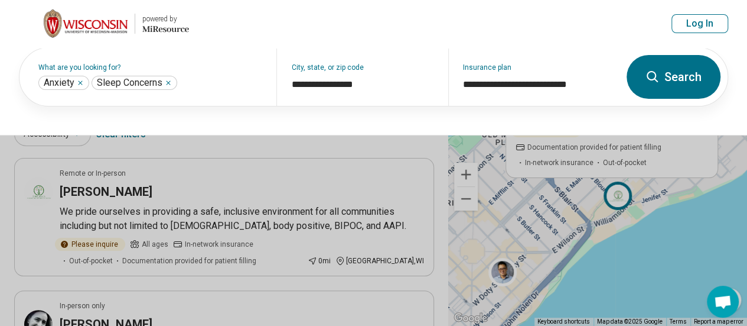
click at [678, 84] on button "Search" at bounding box center [674, 77] width 94 height 44
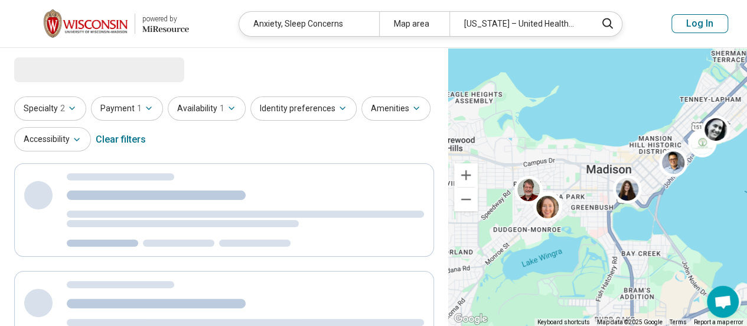
drag, startPoint x: 605, startPoint y: 213, endPoint x: 580, endPoint y: 185, distance: 37.7
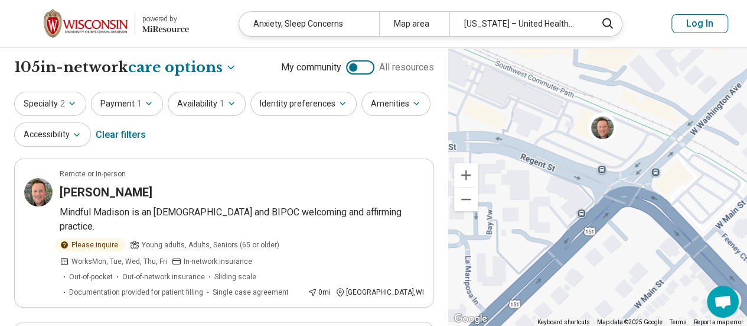
drag, startPoint x: 610, startPoint y: 114, endPoint x: 604, endPoint y: 150, distance: 36.5
click at [604, 161] on div "2" at bounding box center [597, 187] width 299 height 278
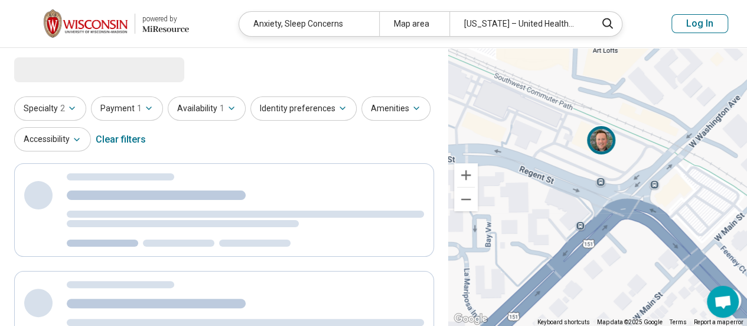
click at [601, 135] on img at bounding box center [601, 139] width 28 height 28
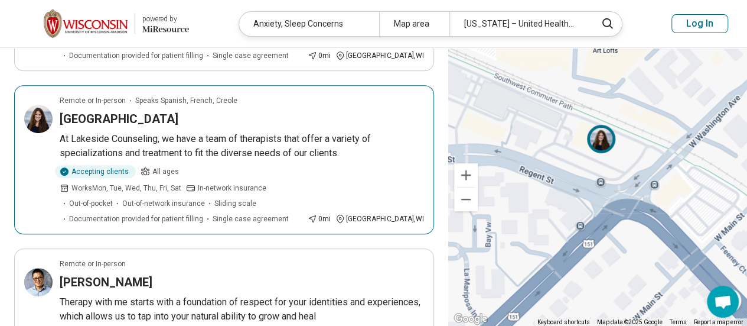
scroll to position [118, 0]
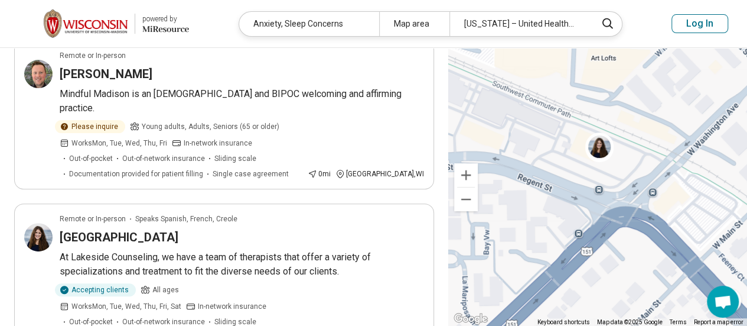
drag, startPoint x: 551, startPoint y: 105, endPoint x: 551, endPoint y: 148, distance: 43.7
click at [539, 136] on div "2" at bounding box center [597, 187] width 299 height 278
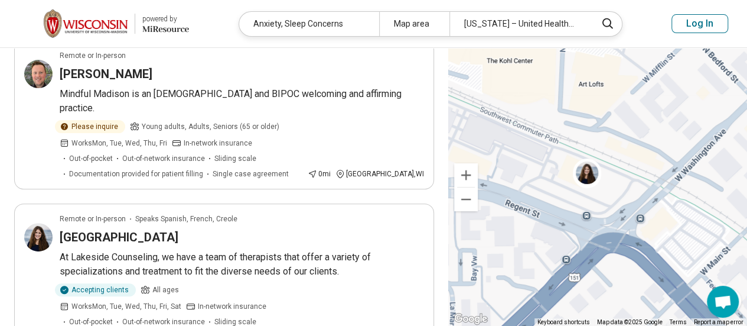
scroll to position [0, 0]
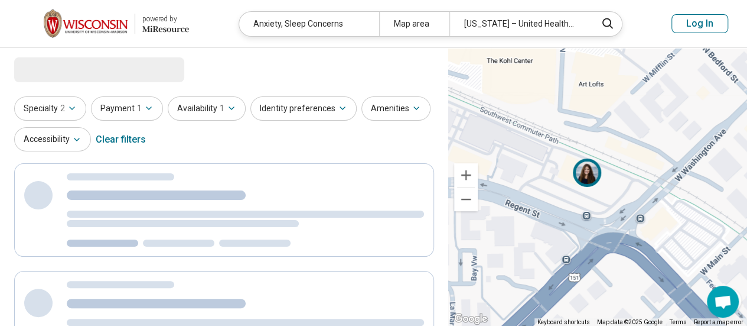
click at [591, 178] on img at bounding box center [587, 172] width 28 height 28
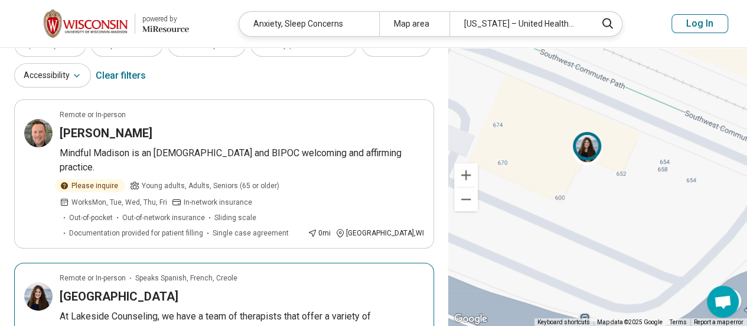
scroll to position [118, 0]
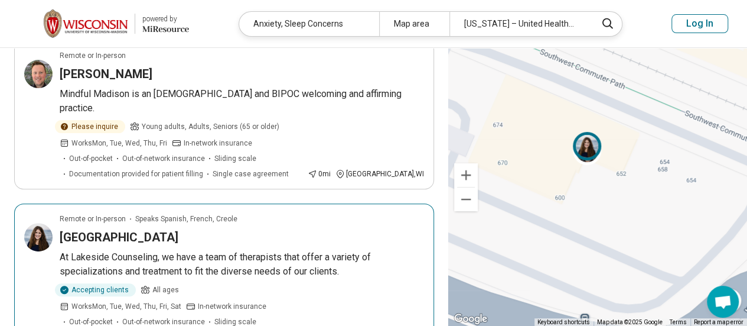
click at [263, 250] on p "At Lakeside Counseling, we have a team of therapists that offer a variety of sp…" at bounding box center [242, 264] width 365 height 28
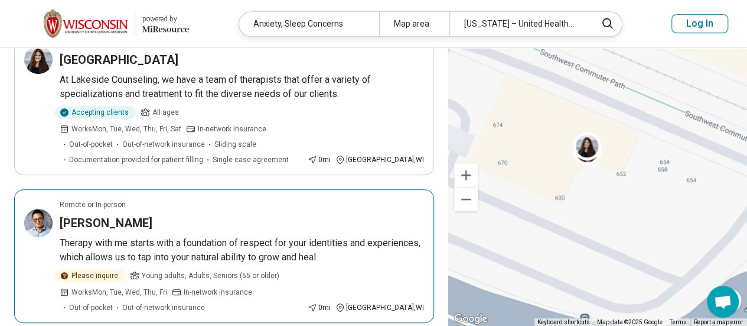
scroll to position [177, 0]
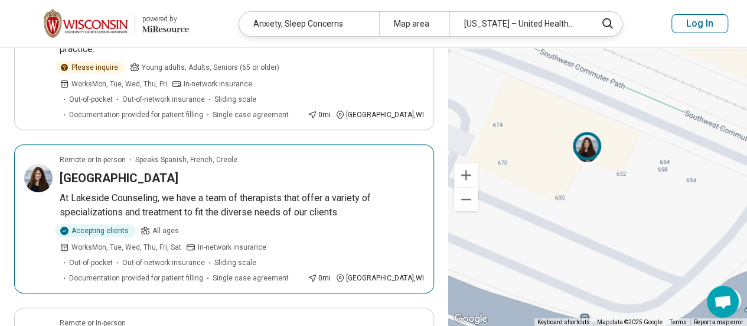
click at [220, 170] on div "Lakeside Counseling Center" at bounding box center [242, 178] width 365 height 17
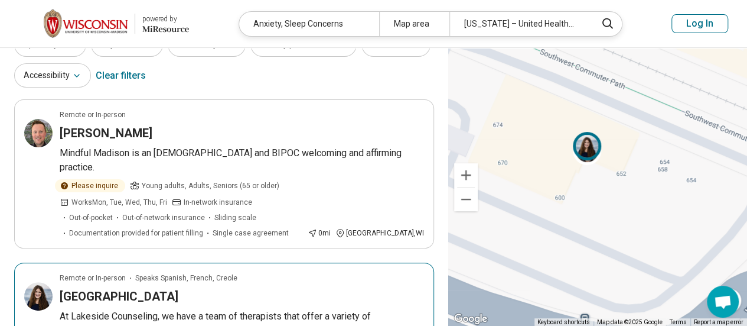
scroll to position [0, 0]
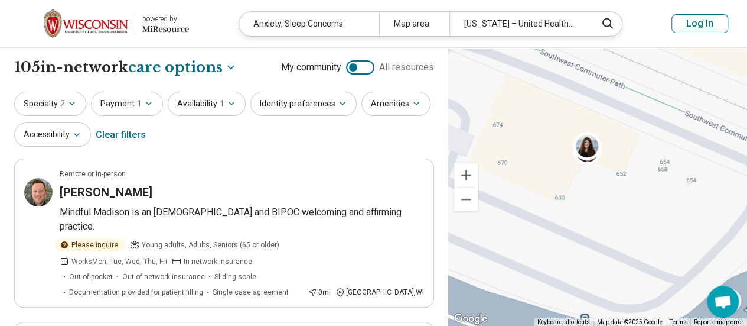
drag, startPoint x: 616, startPoint y: 201, endPoint x: 621, endPoint y: 235, distance: 34.1
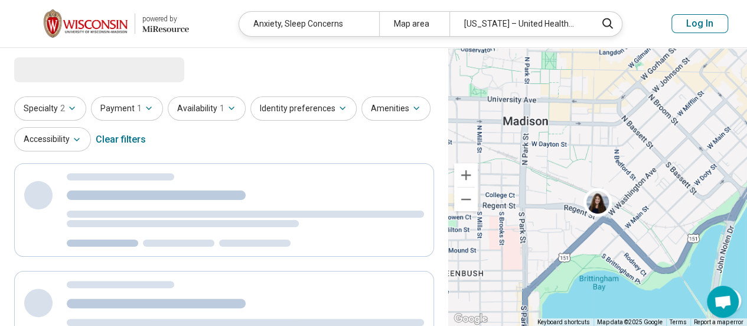
drag, startPoint x: 571, startPoint y: 176, endPoint x: 547, endPoint y: 192, distance: 28.5
click at [547, 192] on div "2" at bounding box center [597, 187] width 299 height 278
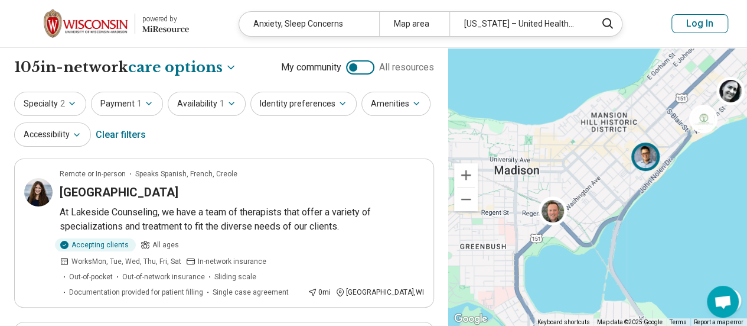
click at [649, 155] on img at bounding box center [646, 156] width 28 height 28
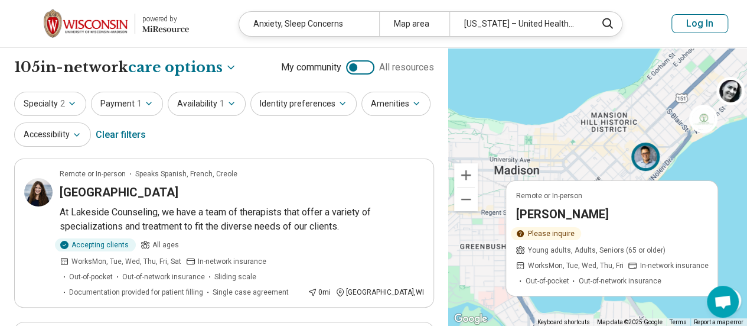
drag, startPoint x: 606, startPoint y: 136, endPoint x: 666, endPoint y: 97, distance: 72.3
click at [666, 97] on div "Remote or In-person Jaime Lam Please inquire Young adults, Adults, Seniors (65 …" at bounding box center [597, 187] width 299 height 278
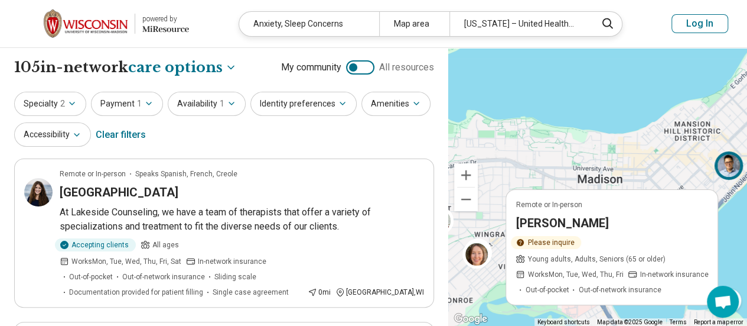
drag, startPoint x: 590, startPoint y: 134, endPoint x: 676, endPoint y: 121, distance: 87.1
click at [676, 121] on div "Remote or In-person Jaime Lam Please inquire Young adults, Adults, Seniors (65 …" at bounding box center [597, 187] width 299 height 278
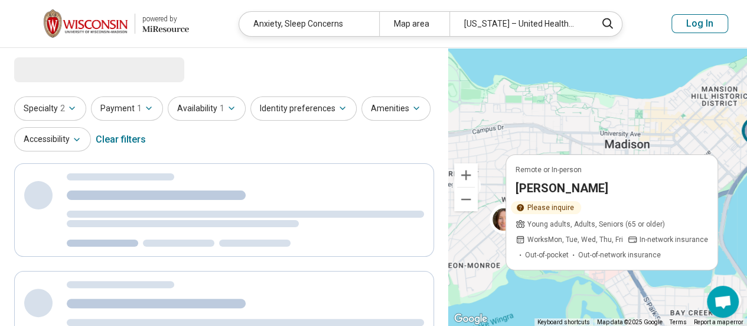
drag, startPoint x: 546, startPoint y: 142, endPoint x: 584, endPoint y: 108, distance: 51.0
click at [584, 108] on div "Remote or In-person Jaime Lam Please inquire Young adults, Adults, Seniors (65 …" at bounding box center [597, 187] width 299 height 278
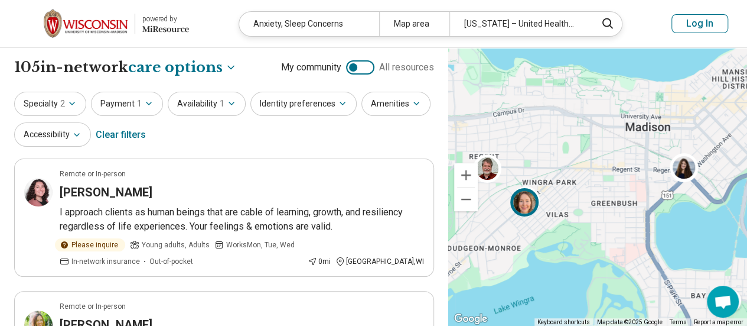
click at [525, 207] on img at bounding box center [524, 202] width 28 height 28
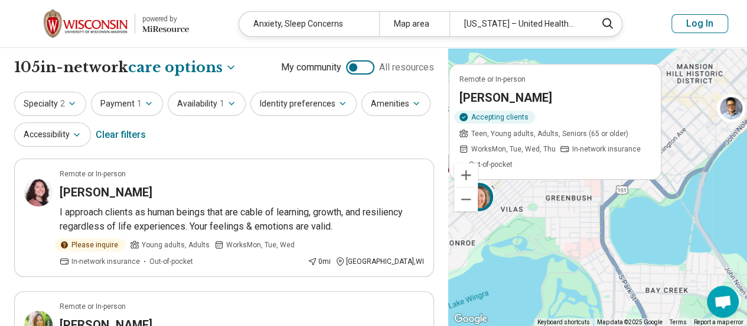
drag, startPoint x: 593, startPoint y: 213, endPoint x: 542, endPoint y: 209, distance: 51.6
click at [542, 209] on div "2 Remote or In-person Hannah Ethun Accepting clients Teen, Young adults, Adults…" at bounding box center [597, 187] width 299 height 278
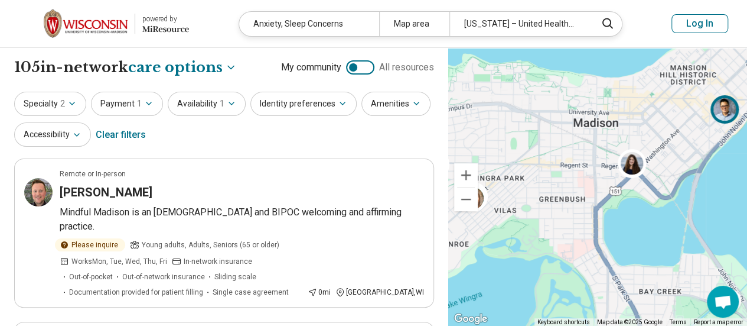
click at [728, 111] on img at bounding box center [725, 109] width 28 height 28
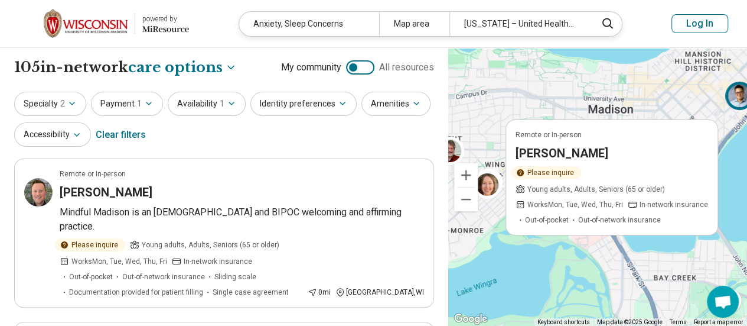
drag, startPoint x: 513, startPoint y: 271, endPoint x: 548, endPoint y: 253, distance: 39.6
click at [548, 252] on div "2 Remote or In-person Jaime Lam Please inquire Young adults, Adults, Seniors (6…" at bounding box center [597, 187] width 299 height 278
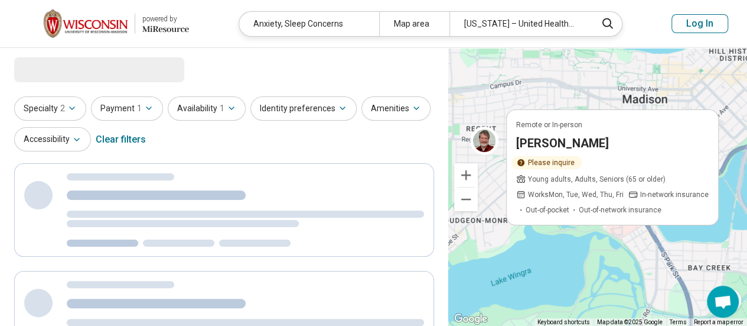
click at [532, 258] on div "2 Remote or In-person Jaime Lam Please inquire Young adults, Adults, Seniors (6…" at bounding box center [597, 187] width 299 height 278
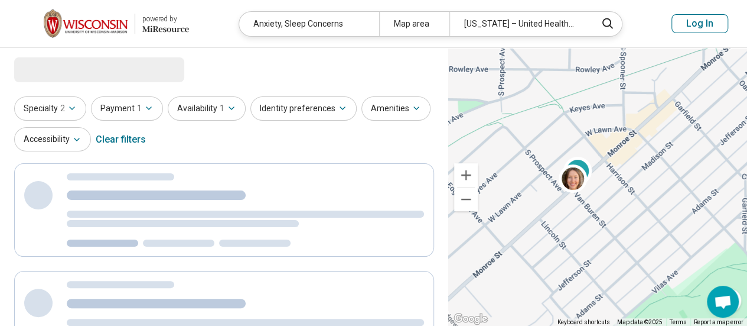
drag, startPoint x: 533, startPoint y: 179, endPoint x: 637, endPoint y: 214, distance: 109.3
click at [637, 214] on div "2" at bounding box center [597, 187] width 299 height 278
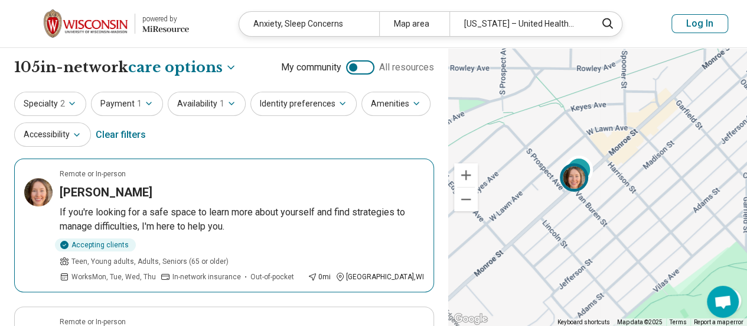
click at [580, 184] on img at bounding box center [574, 176] width 28 height 28
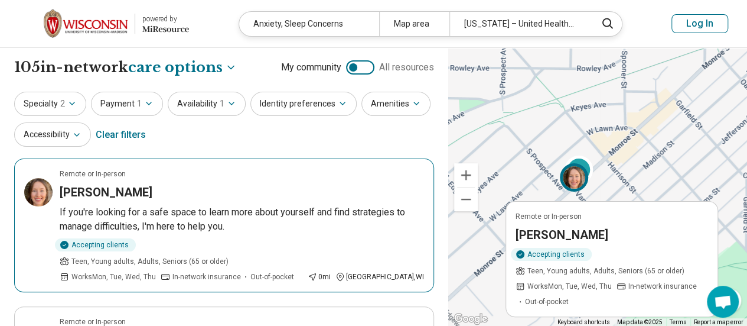
click at [584, 164] on div "Remote or In-person Hannah Ethun Accepting clients Teen, Young adults, Adults, …" at bounding box center [577, 179] width 34 height 34
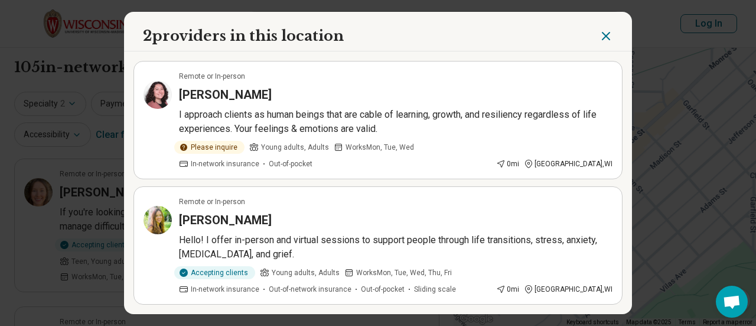
click at [703, 145] on div "2 providers in this location Remote or In-person Jessie Laurenzi I approach cli…" at bounding box center [378, 163] width 756 height 326
click at [603, 37] on icon "Close" at bounding box center [606, 36] width 14 height 14
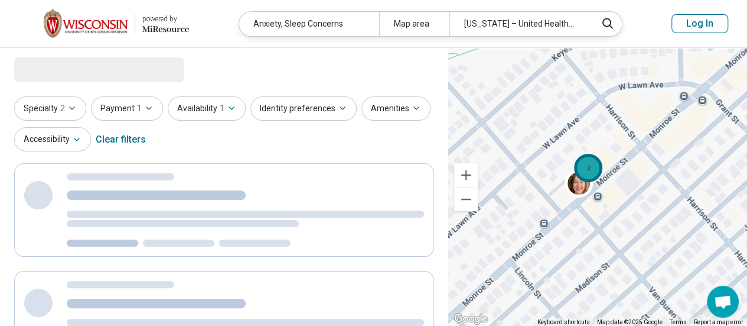
click at [585, 164] on div "2" at bounding box center [588, 167] width 28 height 28
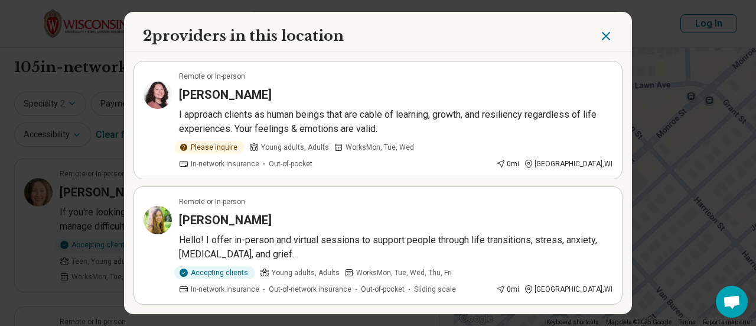
click at [599, 37] on icon "Close" at bounding box center [606, 36] width 14 height 14
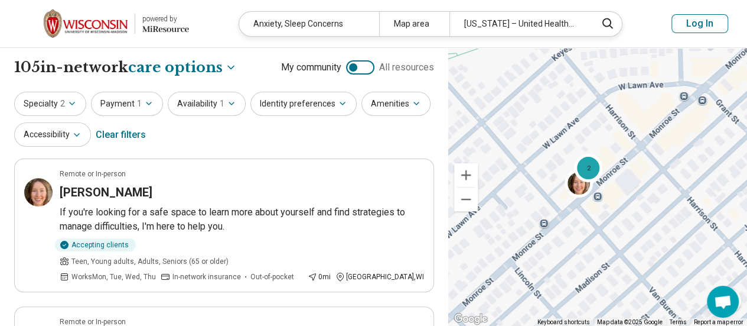
click at [282, 28] on div "Anxiety, Sleep Concerns" at bounding box center [309, 24] width 140 height 24
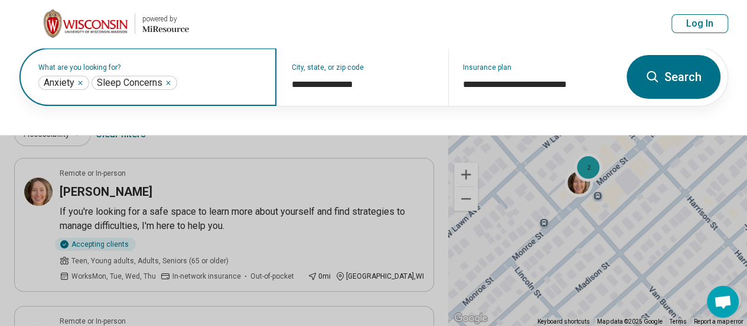
click at [83, 83] on icon "Remove" at bounding box center [80, 82] width 7 height 7
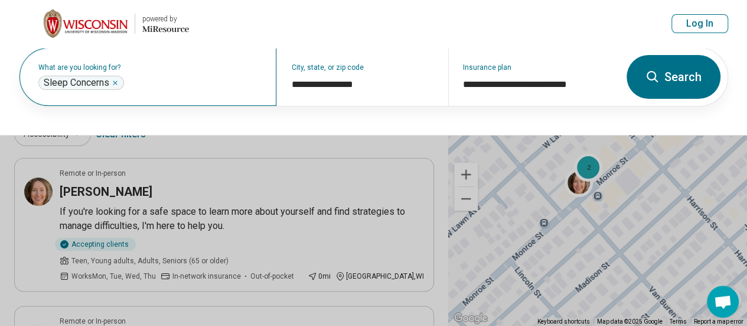
click at [656, 76] on icon at bounding box center [652, 76] width 11 height 11
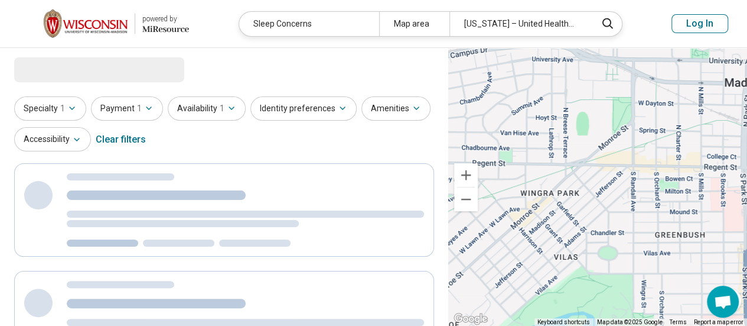
drag, startPoint x: 652, startPoint y: 125, endPoint x: 496, endPoint y: 194, distance: 170.8
click at [496, 196] on div "2" at bounding box center [597, 187] width 299 height 278
select select "***"
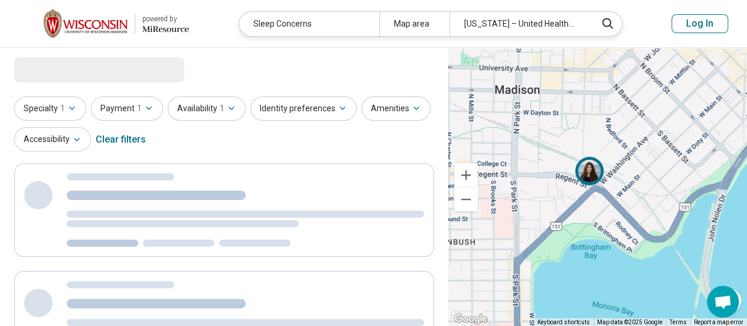
click at [591, 169] on img at bounding box center [589, 170] width 28 height 28
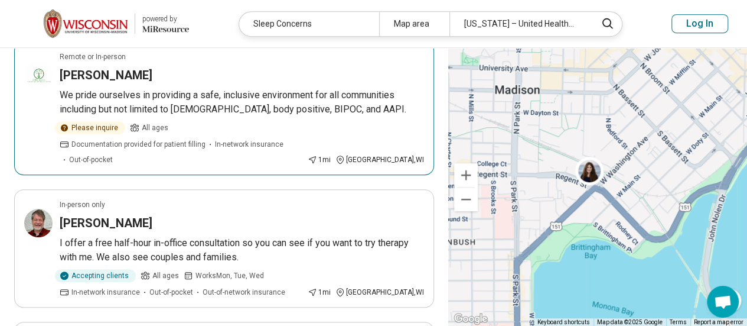
scroll to position [354, 0]
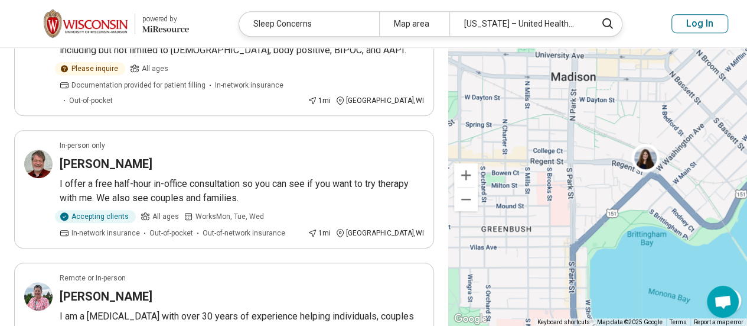
drag, startPoint x: 503, startPoint y: 166, endPoint x: 661, endPoint y: 139, distance: 159.5
click at [661, 139] on div "2" at bounding box center [597, 187] width 299 height 278
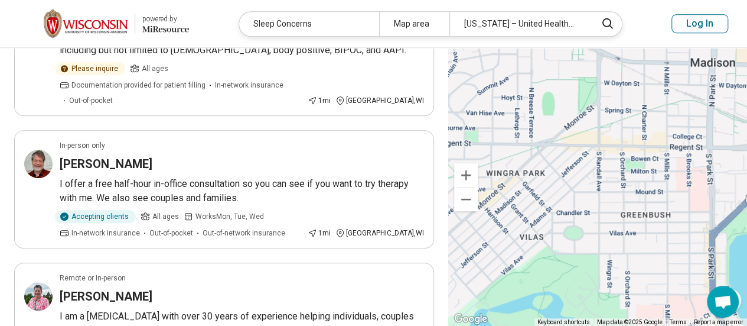
scroll to position [0, 0]
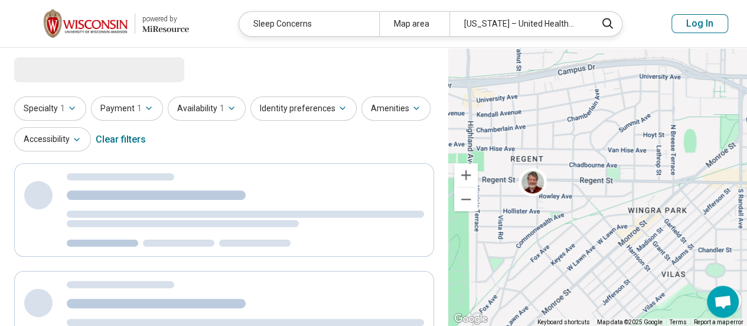
drag, startPoint x: 560, startPoint y: 152, endPoint x: 704, endPoint y: 191, distance: 149.3
click at [704, 191] on div "2" at bounding box center [597, 187] width 299 height 278
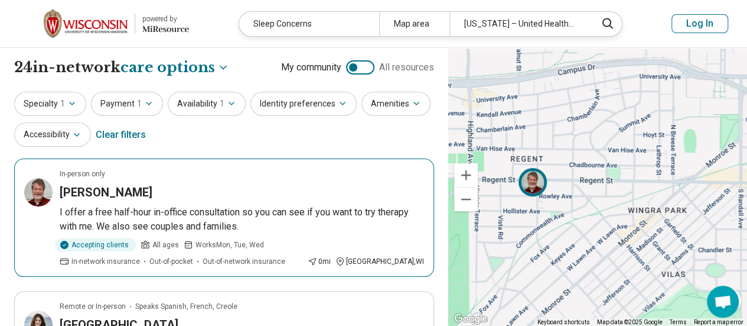
click at [542, 186] on img at bounding box center [533, 182] width 28 height 28
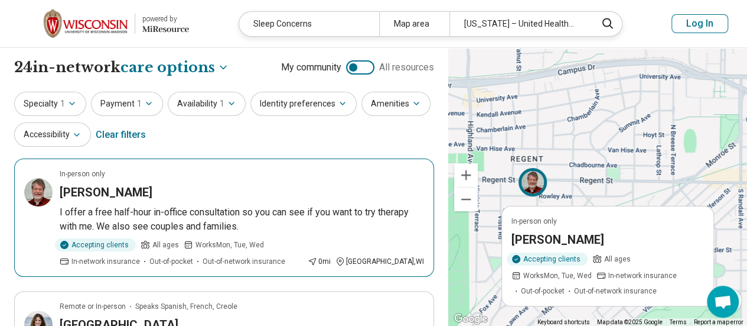
scroll to position [59, 0]
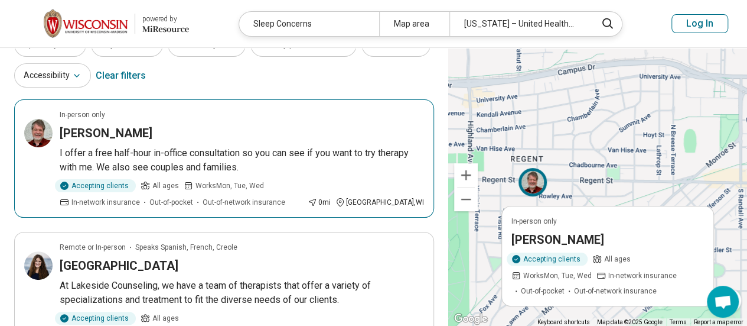
click at [576, 237] on h3 "David Langford" at bounding box center [558, 239] width 93 height 17
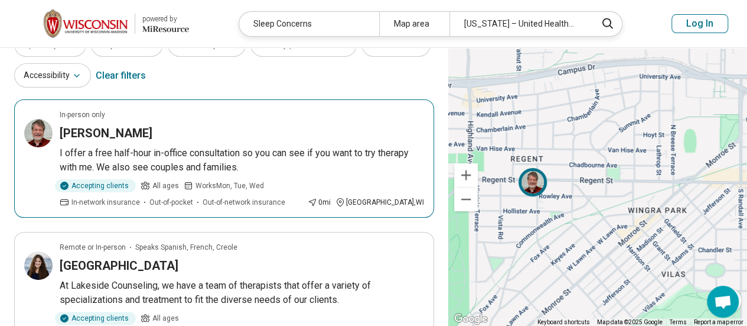
scroll to position [0, 0]
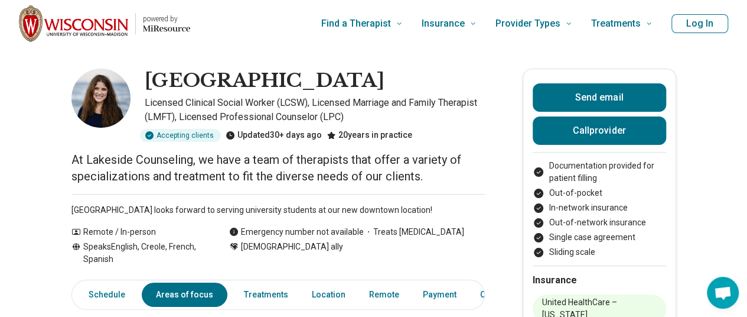
click at [232, 79] on h1 "[GEOGRAPHIC_DATA]" at bounding box center [265, 81] width 240 height 25
click at [232, 80] on h1 "Lakeside Counseling Center" at bounding box center [265, 81] width 240 height 25
click at [235, 86] on h1 "Lakeside Counseling Center" at bounding box center [265, 81] width 240 height 25
click at [271, 84] on h1 "Lakeside Counseling Center" at bounding box center [265, 81] width 240 height 25
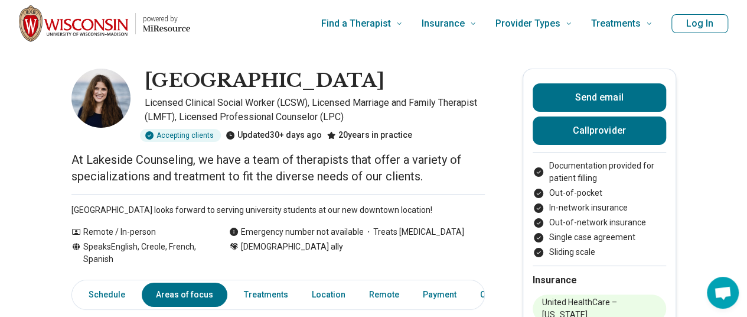
click at [271, 84] on h1 "Lakeside Counseling Center" at bounding box center [265, 81] width 240 height 25
click at [305, 76] on h1 "Lakeside Counseling Center" at bounding box center [265, 81] width 240 height 25
click at [352, 77] on h1 "Lakeside Counseling Center" at bounding box center [265, 81] width 240 height 25
click at [354, 82] on h1 "Lakeside Counseling Center" at bounding box center [265, 81] width 240 height 25
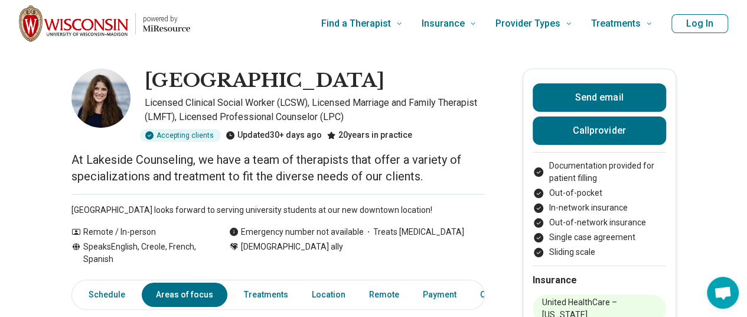
click at [373, 78] on h1 "Lakeside Counseling Center" at bounding box center [265, 81] width 240 height 25
click at [359, 81] on h1 "Lakeside Counseling Center" at bounding box center [265, 81] width 240 height 25
click at [354, 81] on h1 "Lakeside Counseling Center" at bounding box center [265, 81] width 240 height 25
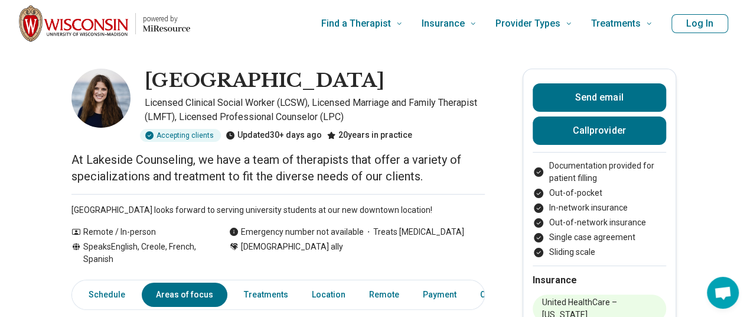
click at [382, 80] on h1 "Lakeside Counseling Center" at bounding box center [265, 81] width 240 height 25
click at [359, 82] on h1 "Lakeside Counseling Center" at bounding box center [265, 81] width 240 height 25
click at [353, 81] on h1 "Lakeside Counseling Center" at bounding box center [265, 81] width 240 height 25
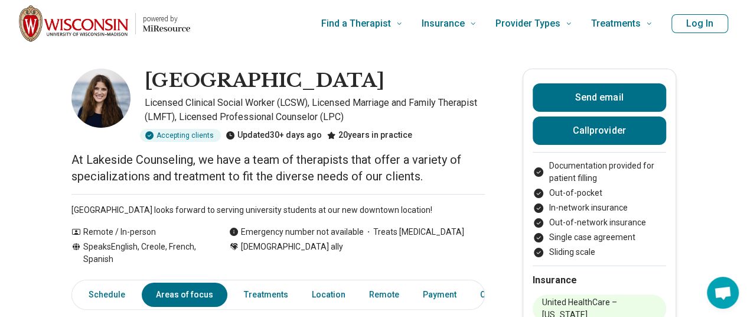
click at [385, 78] on h1 "Lakeside Counseling Center" at bounding box center [265, 81] width 240 height 25
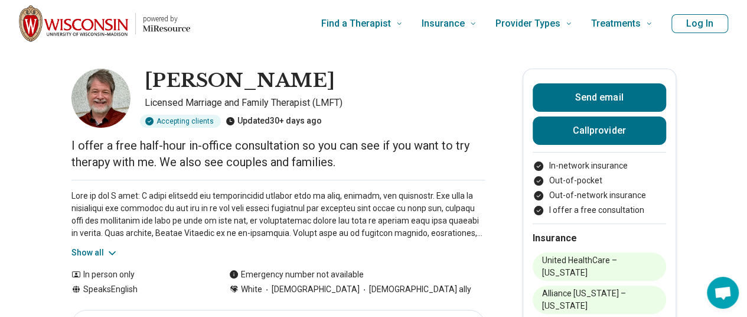
click at [190, 81] on h1 "[PERSON_NAME]" at bounding box center [240, 81] width 190 height 25
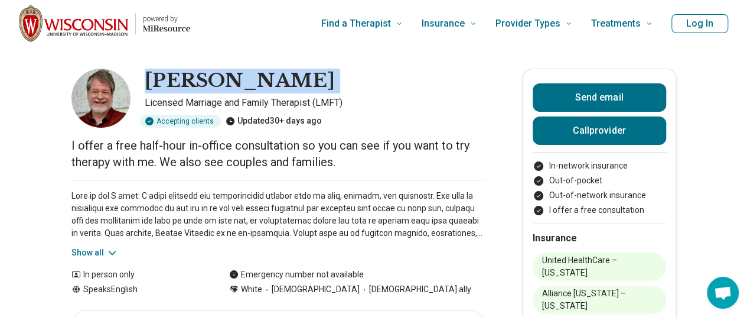
click at [189, 81] on h1 "[PERSON_NAME]" at bounding box center [240, 81] width 190 height 25
copy h1 "[PERSON_NAME]"
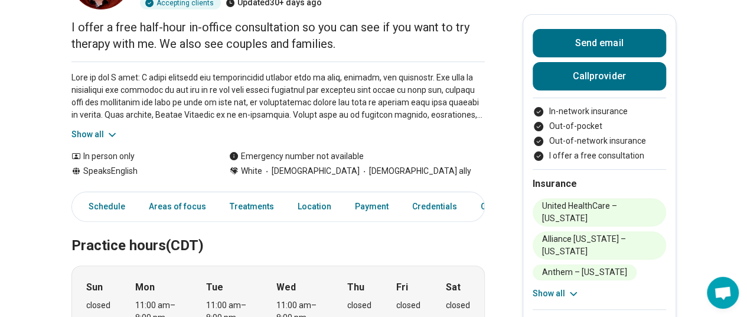
scroll to position [236, 0]
